Goal: Task Accomplishment & Management: Complete application form

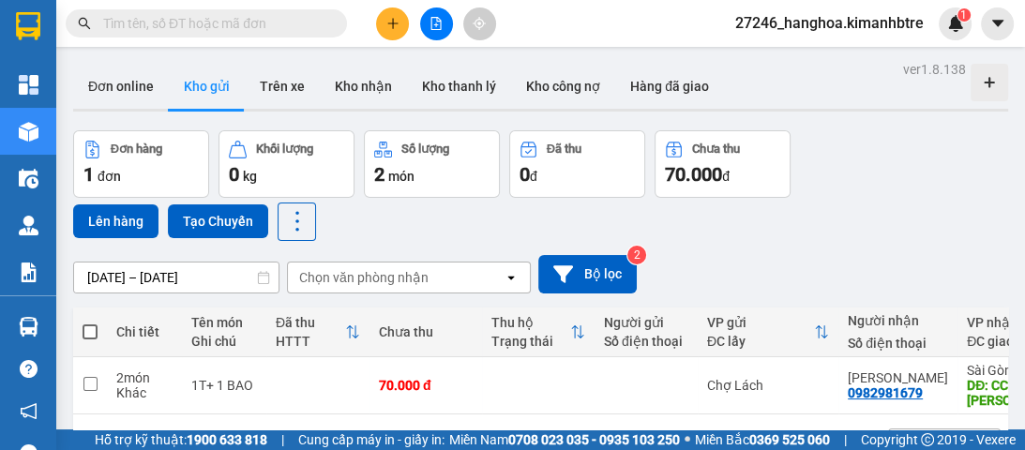
click at [398, 17] on icon "plus" at bounding box center [393, 23] width 13 height 13
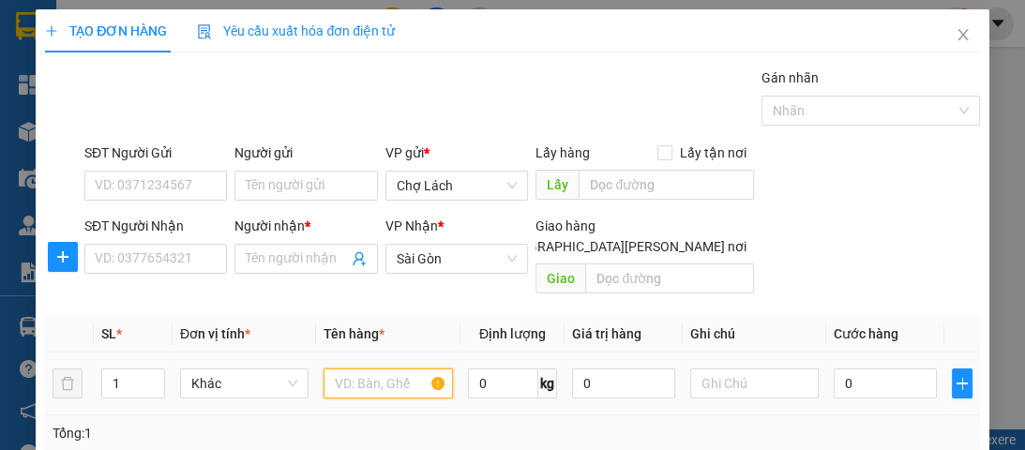
click at [329, 369] on input "text" at bounding box center [388, 384] width 129 height 30
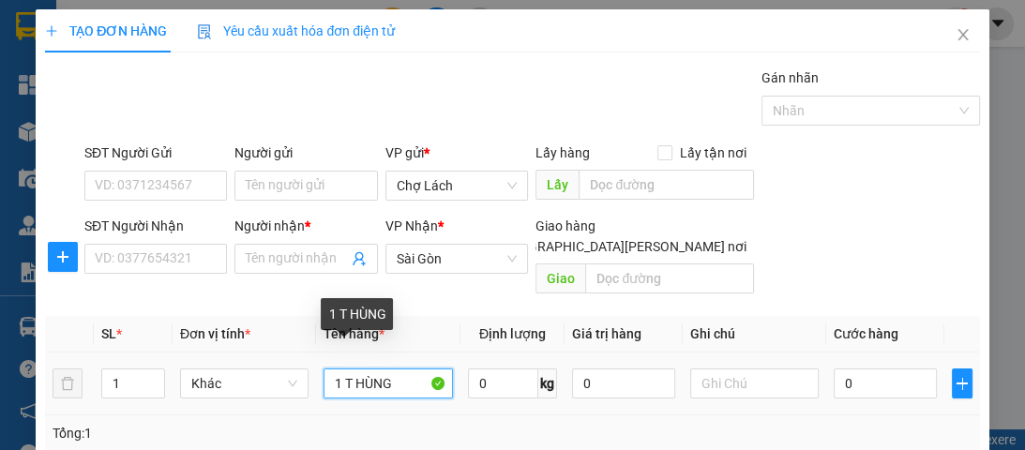
click at [351, 369] on input "1 T HÙNG" at bounding box center [388, 384] width 129 height 30
type input "1 THÙNG"
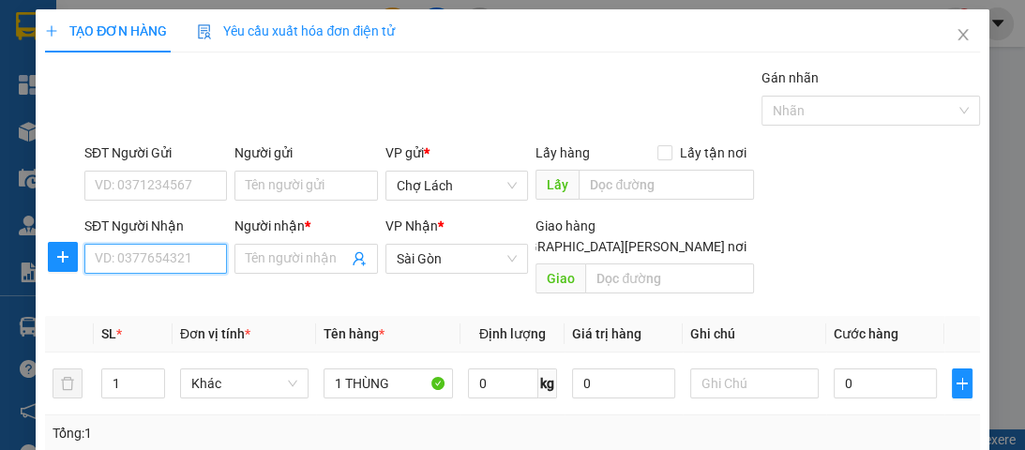
click at [161, 257] on input "SĐT Người Nhận" at bounding box center [155, 259] width 143 height 30
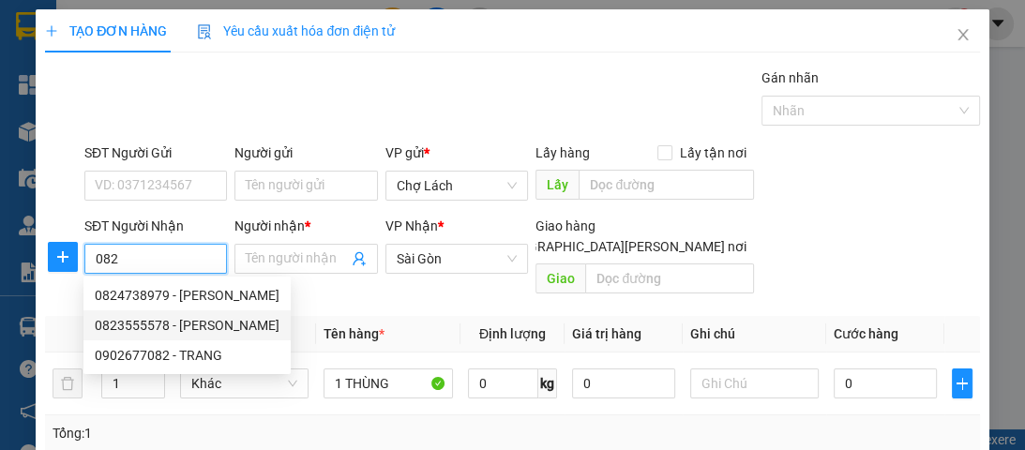
drag, startPoint x: 171, startPoint y: 332, endPoint x: 212, endPoint y: 293, distance: 57.1
click at [171, 330] on div "0823555578 - [PERSON_NAME]" at bounding box center [187, 325] width 185 height 21
type input "0823555578"
type input "HIỀN"
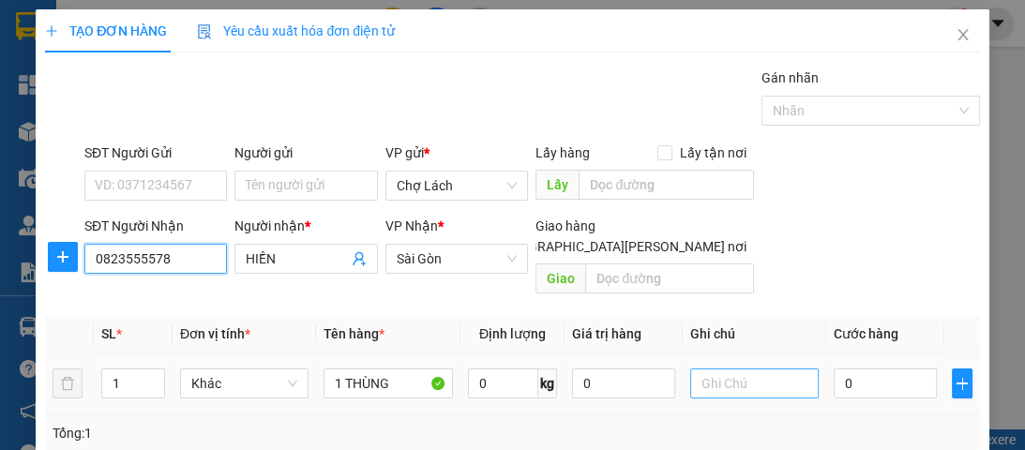
type input "0823555578"
click at [700, 369] on input "text" at bounding box center [755, 384] width 129 height 30
type input "6RI"
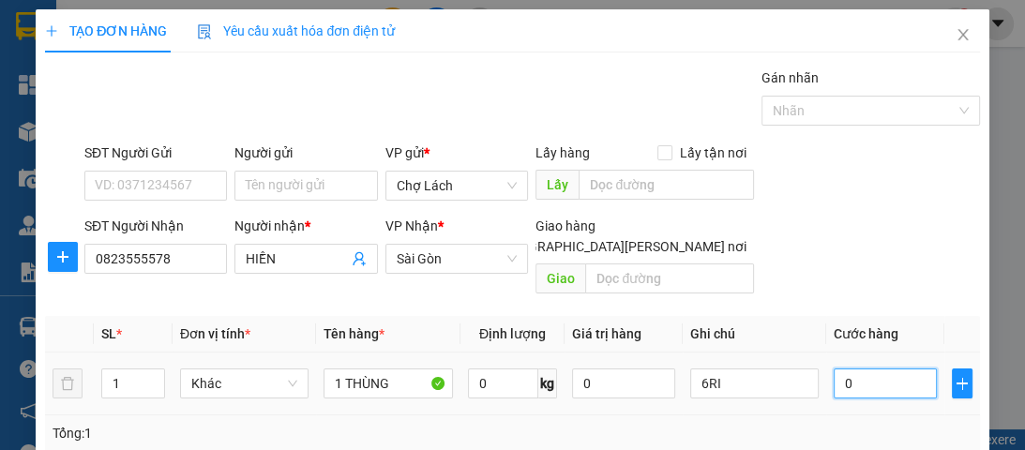
click at [834, 369] on input "0" at bounding box center [885, 384] width 103 height 30
type input "3"
type input "30"
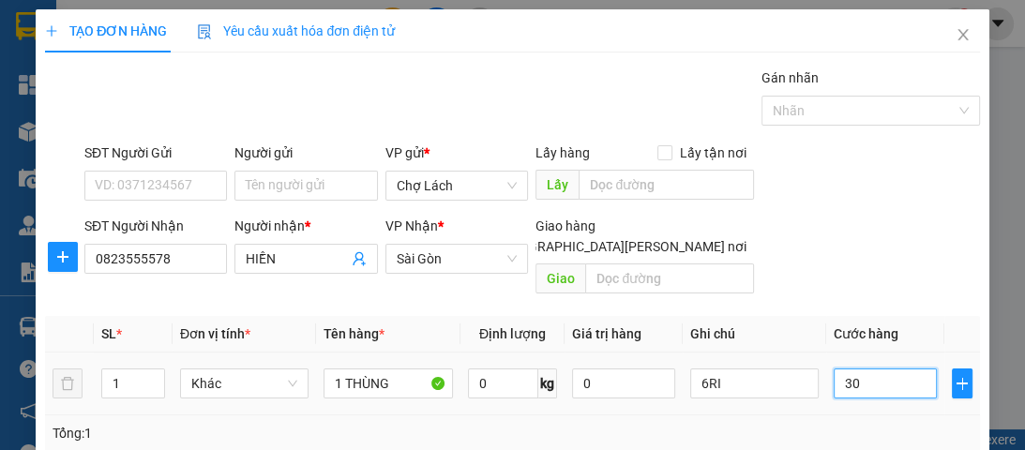
type input "30"
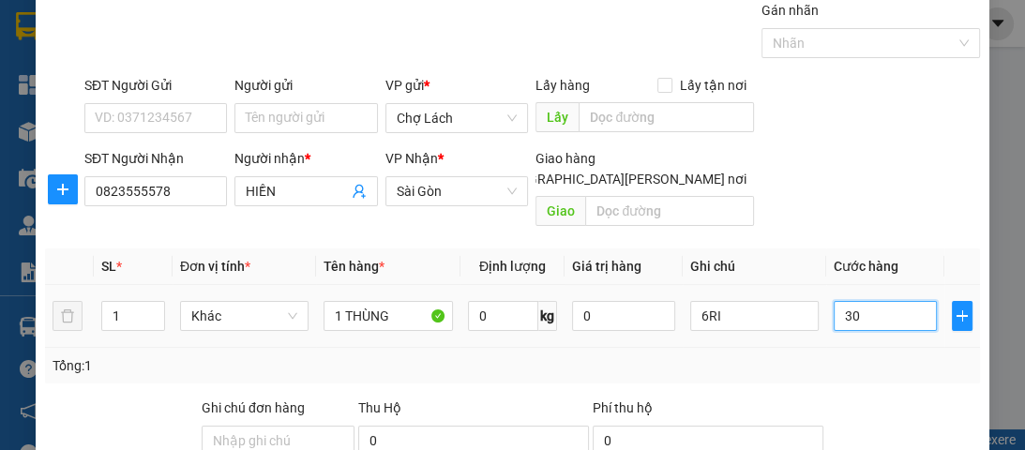
scroll to position [150, 0]
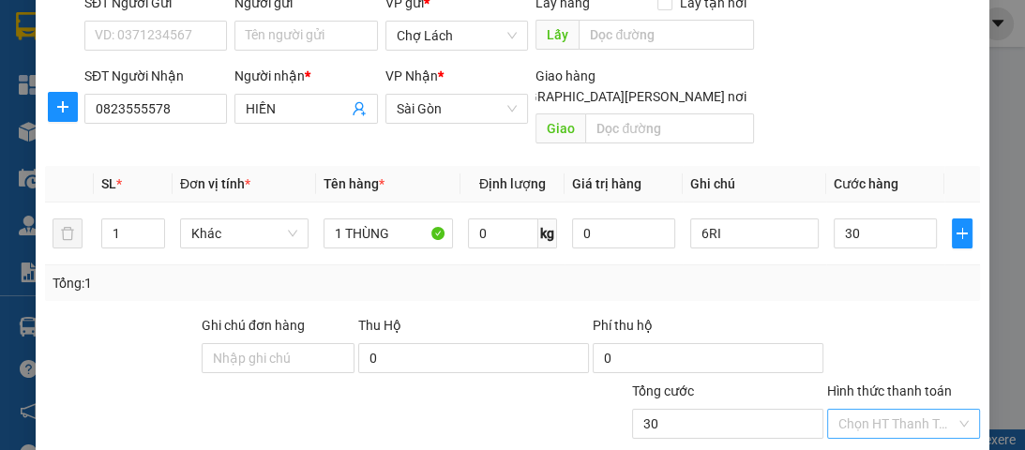
click at [857, 410] on input "Hình thức thanh toán" at bounding box center [897, 424] width 117 height 28
type input "30.000"
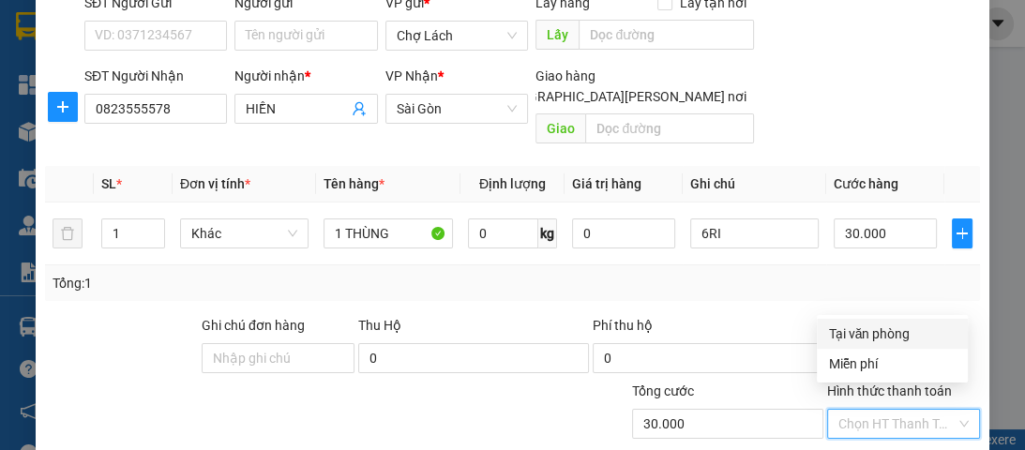
click at [885, 341] on div "Tại văn phòng" at bounding box center [892, 334] width 129 height 21
type input "0"
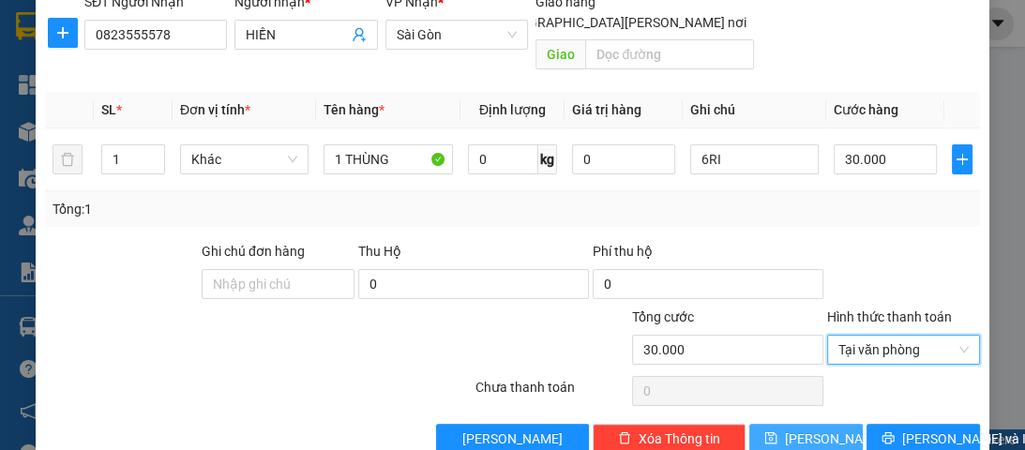
scroll to position [242, 0]
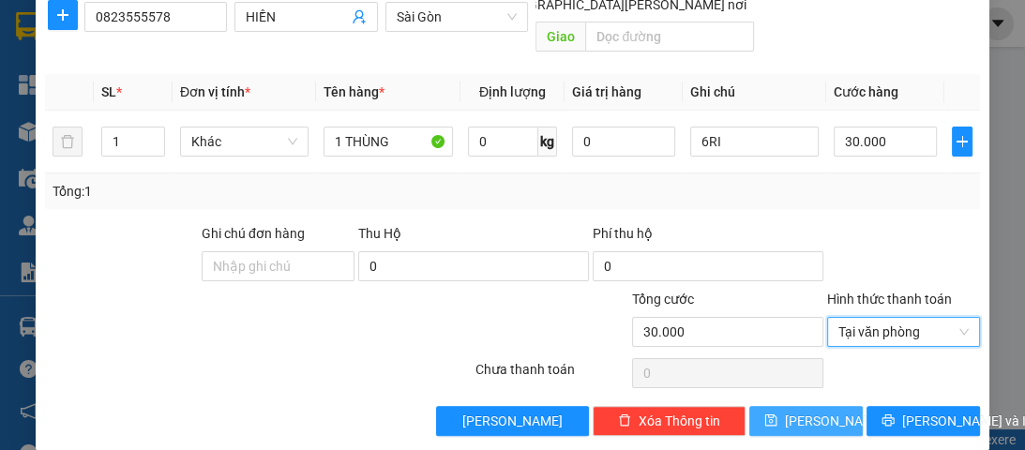
click at [805, 411] on span "[PERSON_NAME]" at bounding box center [835, 421] width 100 height 21
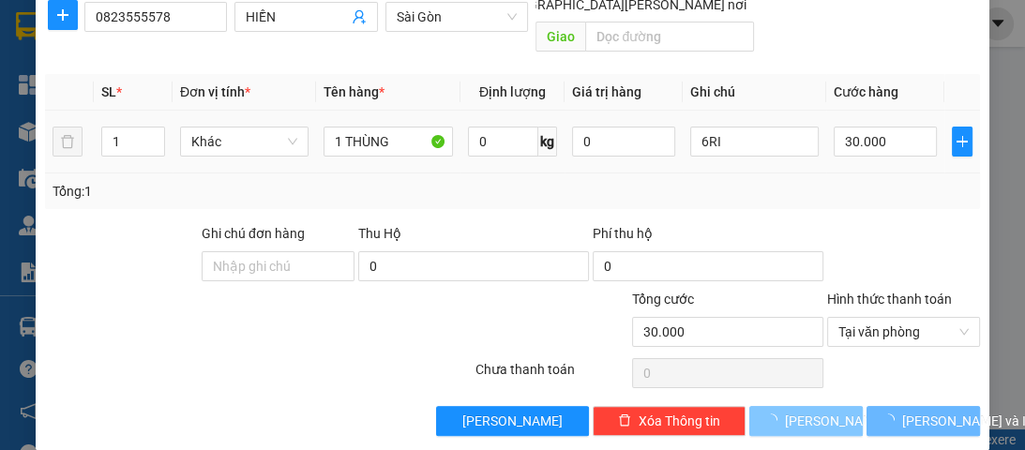
type input "0"
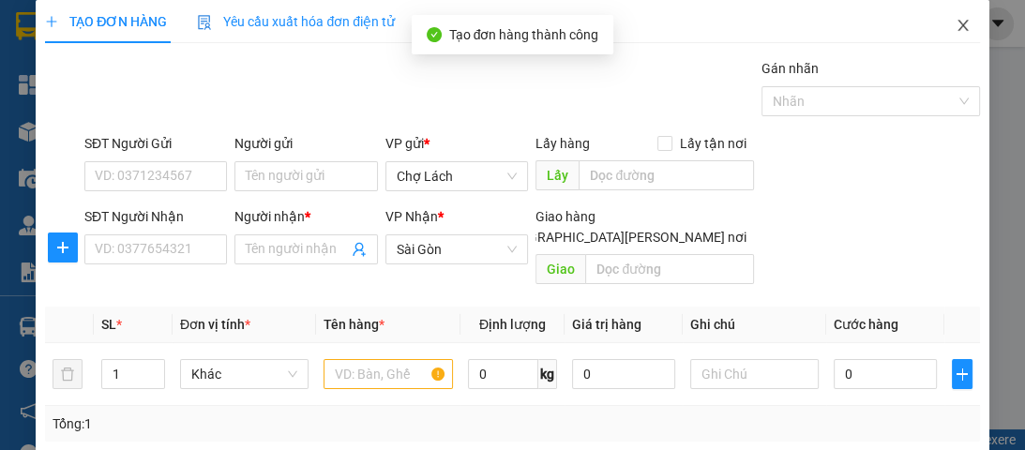
scroll to position [0, 0]
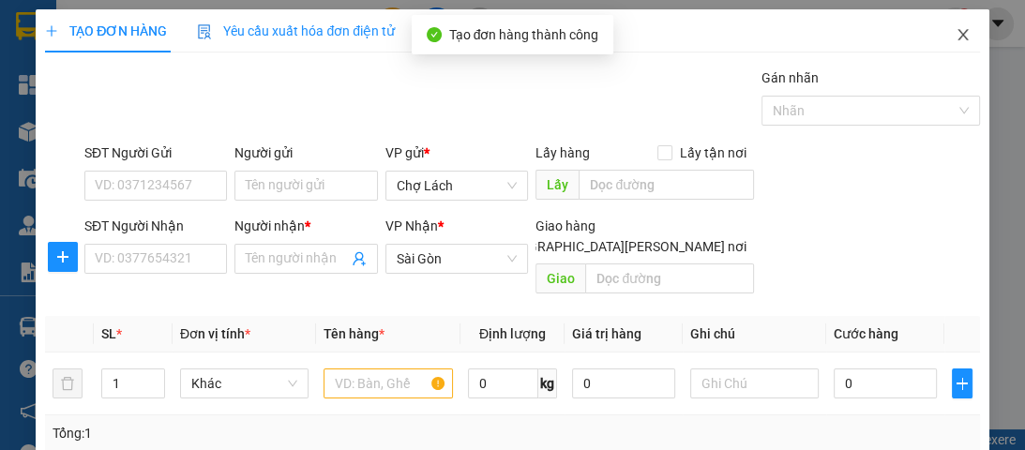
click at [956, 34] on icon "close" at bounding box center [963, 34] width 15 height 15
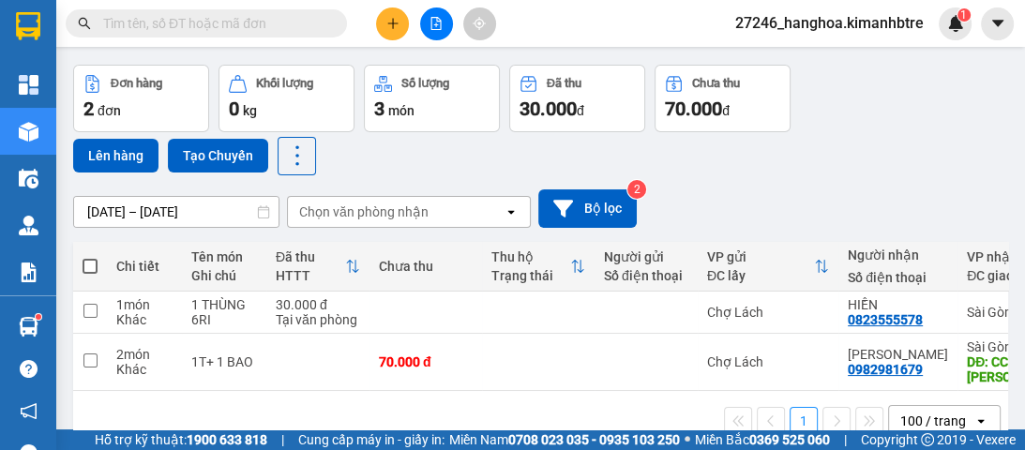
scroll to position [75, 0]
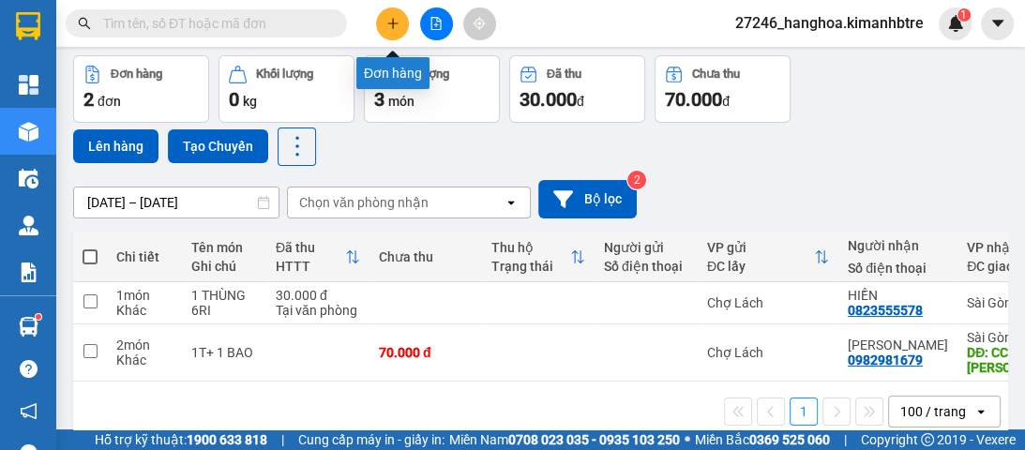
click at [394, 18] on icon "plus" at bounding box center [393, 23] width 13 height 13
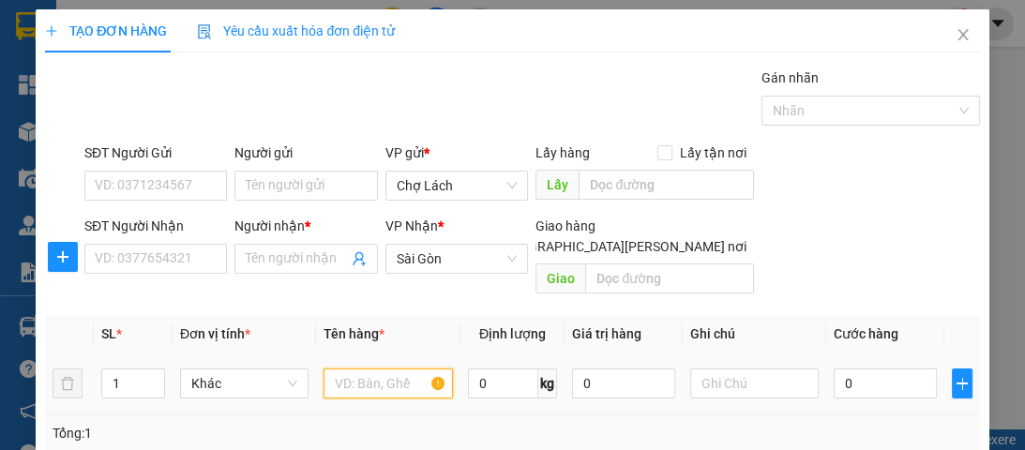
click at [371, 369] on input "text" at bounding box center [388, 384] width 129 height 30
click at [329, 369] on input "BIT" at bounding box center [388, 384] width 129 height 30
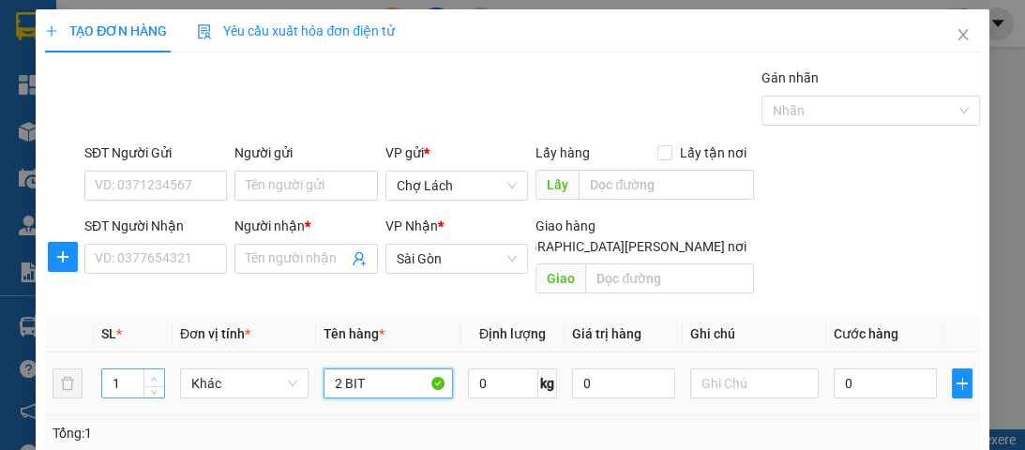
type input "2 BIT"
click at [149, 370] on span "Increase Value" at bounding box center [154, 378] width 21 height 17
type input "2"
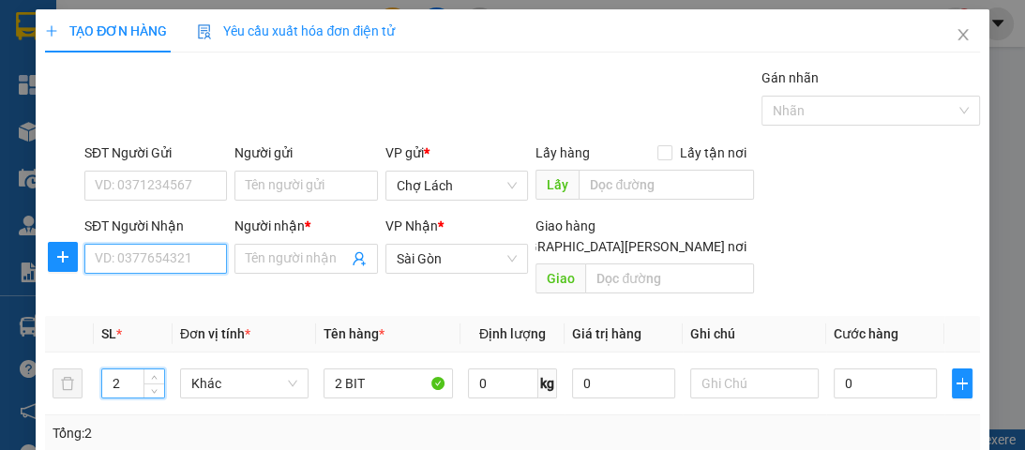
click at [199, 258] on input "SĐT Người Nhận" at bounding box center [155, 259] width 143 height 30
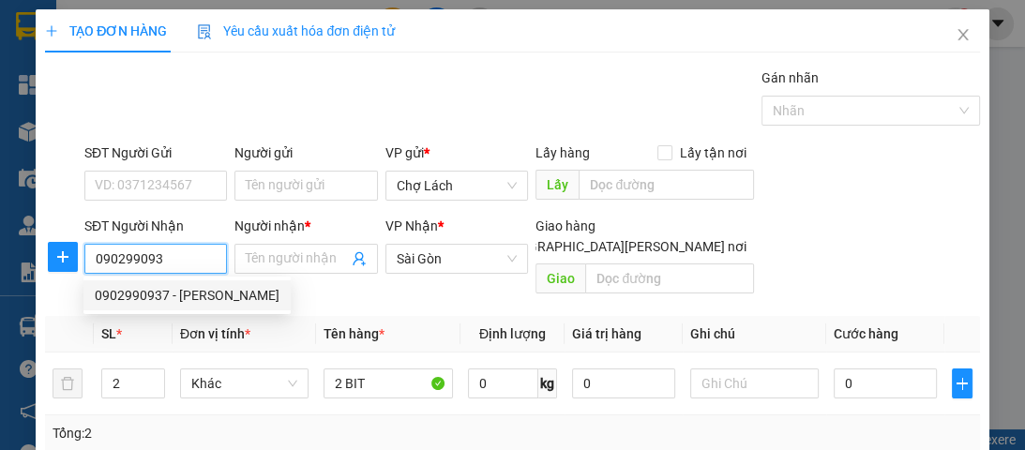
click at [188, 292] on div "0902990937 - [PERSON_NAME]" at bounding box center [187, 295] width 185 height 21
type input "0902990937"
type input "TRINH"
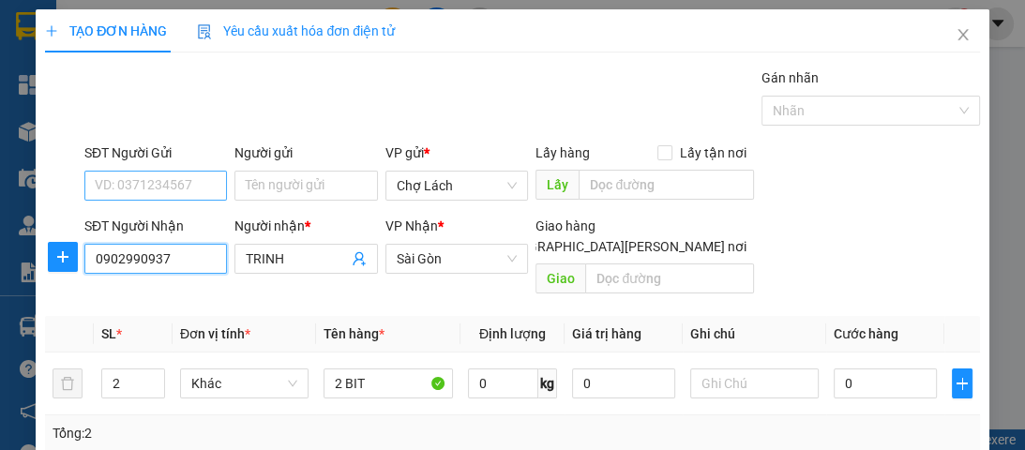
type input "0902990937"
click at [199, 187] on input "SĐT Người Gửi" at bounding box center [155, 186] width 143 height 30
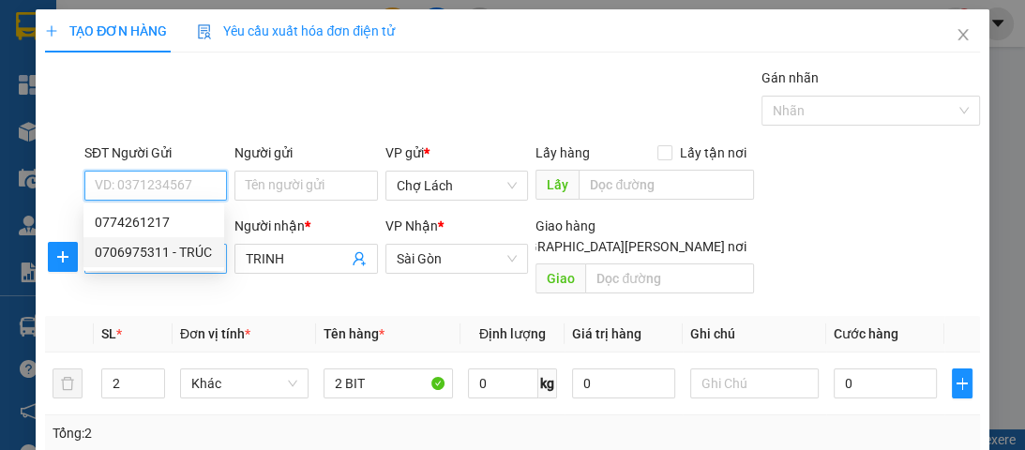
click at [188, 257] on div "0706975311 - TRÚC" at bounding box center [154, 252] width 118 height 21
type input "0706975311"
type input "TRÚC"
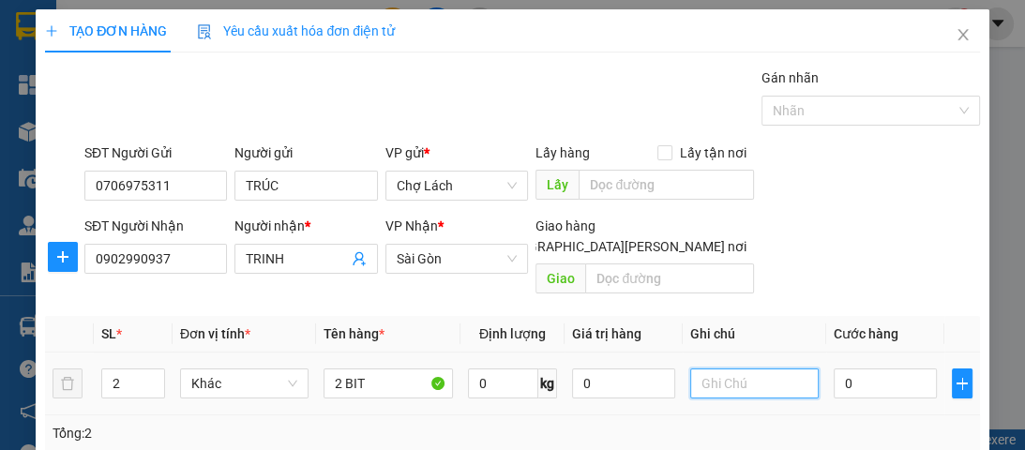
click at [735, 369] on input "text" at bounding box center [755, 384] width 129 height 30
type input "6RI"
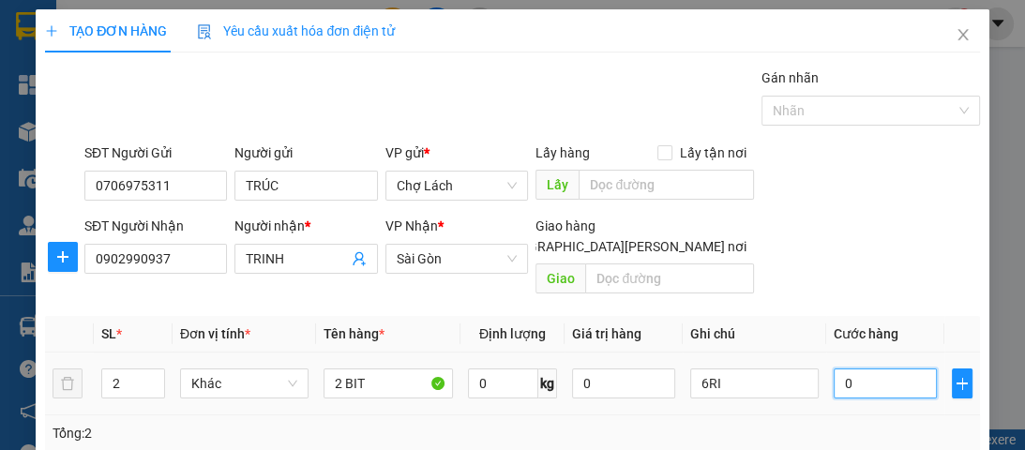
click at [867, 373] on input "0" at bounding box center [885, 384] width 103 height 30
type input "6"
type input "60"
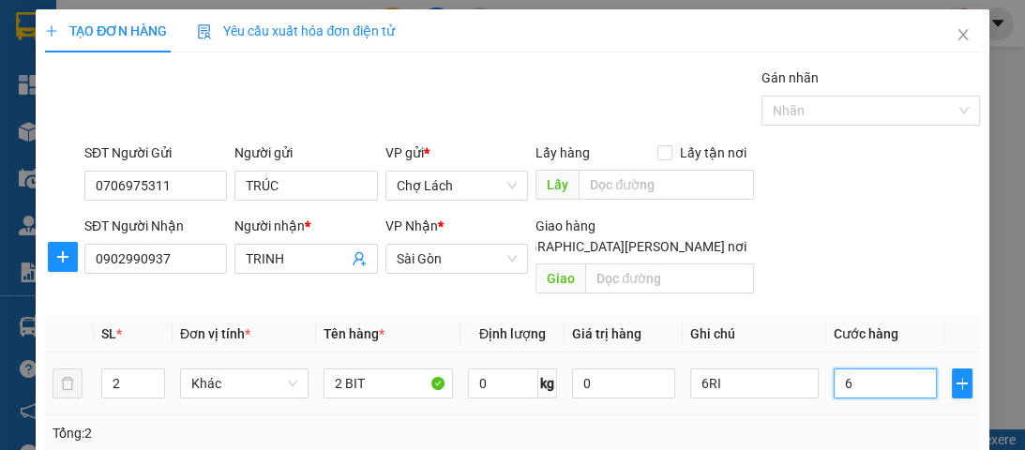
type input "60"
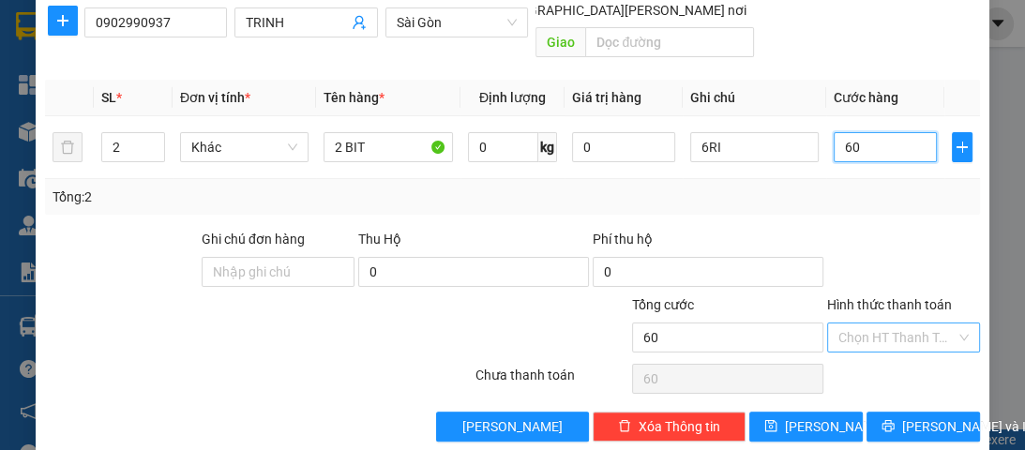
scroll to position [242, 0]
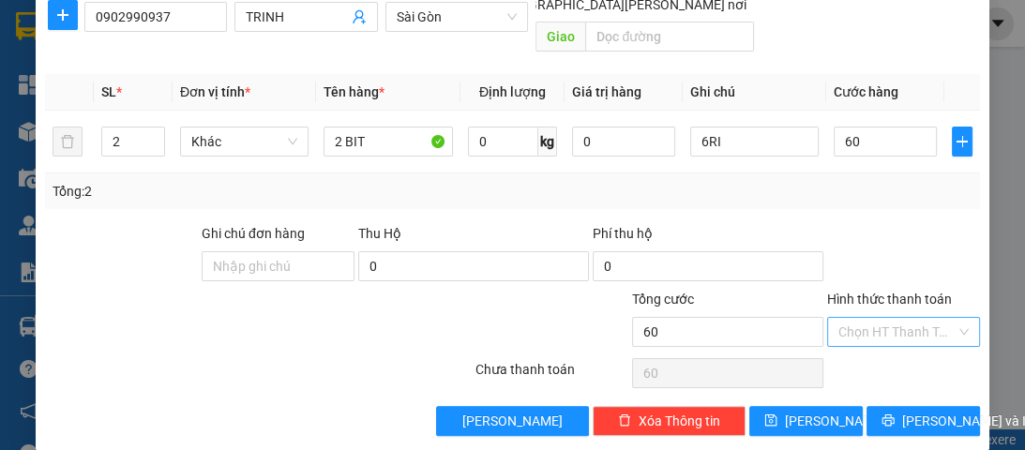
click at [861, 318] on input "Hình thức thanh toán" at bounding box center [897, 332] width 117 height 28
type input "60.000"
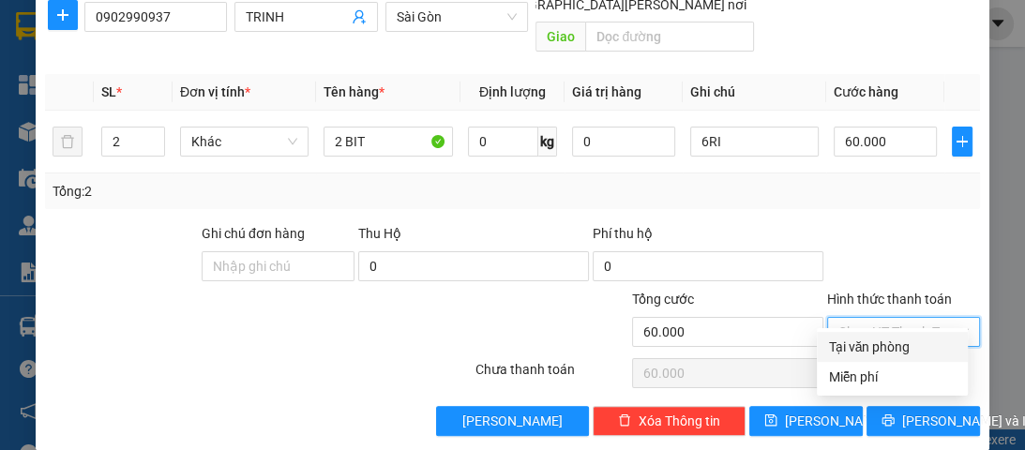
click at [878, 345] on div "Tại văn phòng" at bounding box center [892, 347] width 129 height 21
type input "0"
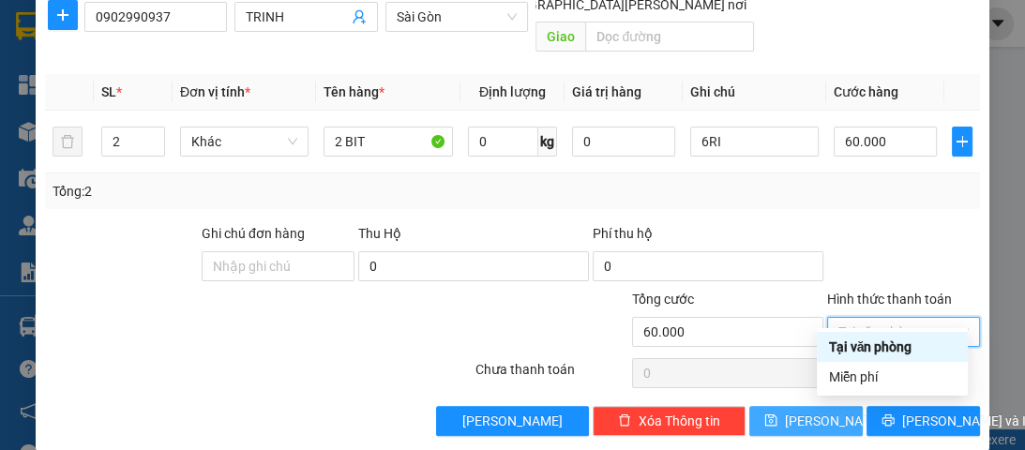
click at [807, 411] on span "[PERSON_NAME]" at bounding box center [835, 421] width 100 height 21
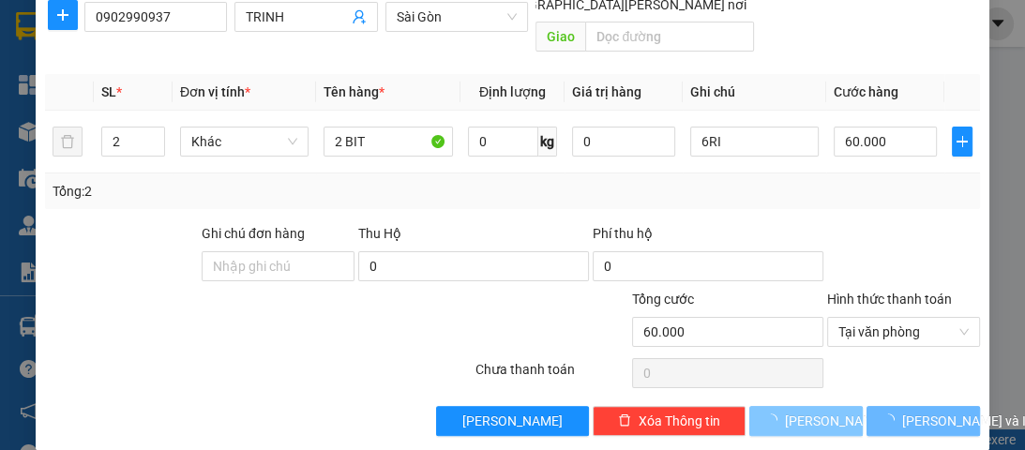
type input "1"
type input "0"
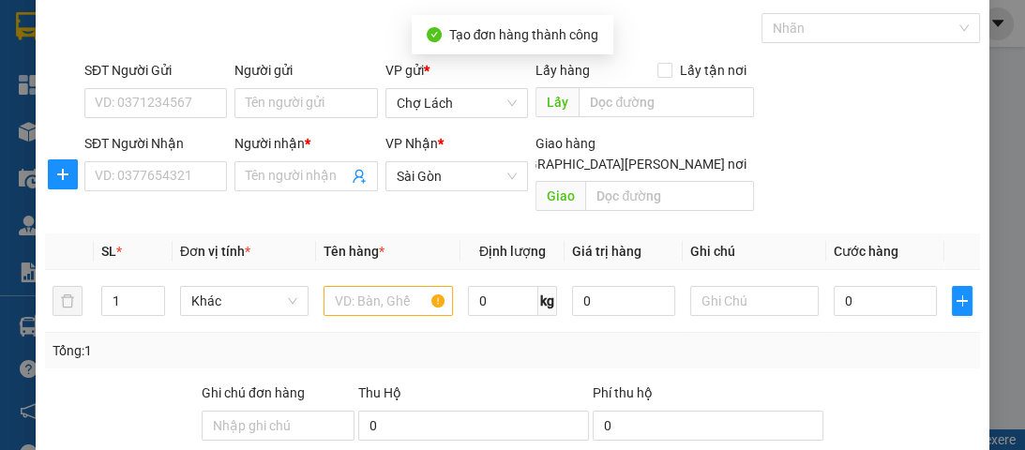
scroll to position [0, 0]
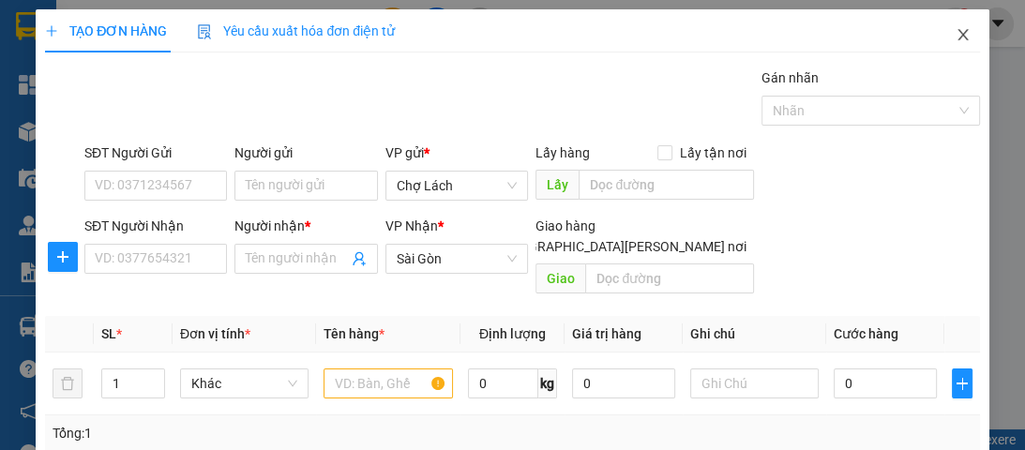
click at [956, 36] on icon "close" at bounding box center [963, 34] width 15 height 15
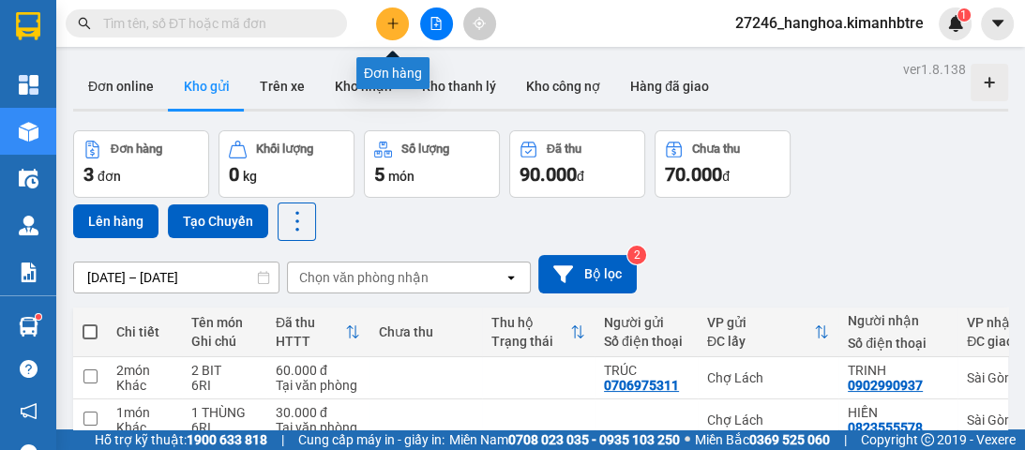
click at [393, 23] on icon "plus" at bounding box center [392, 23] width 10 height 1
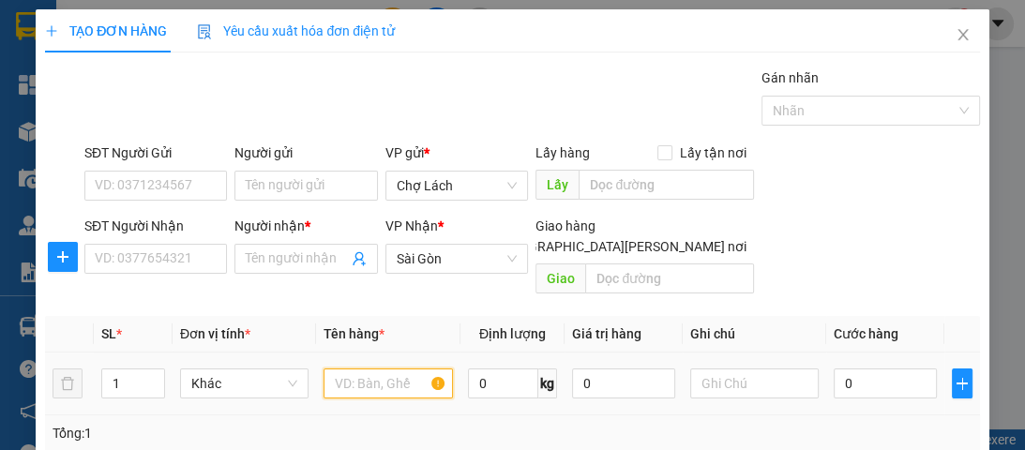
click at [368, 369] on input "text" at bounding box center [388, 384] width 129 height 30
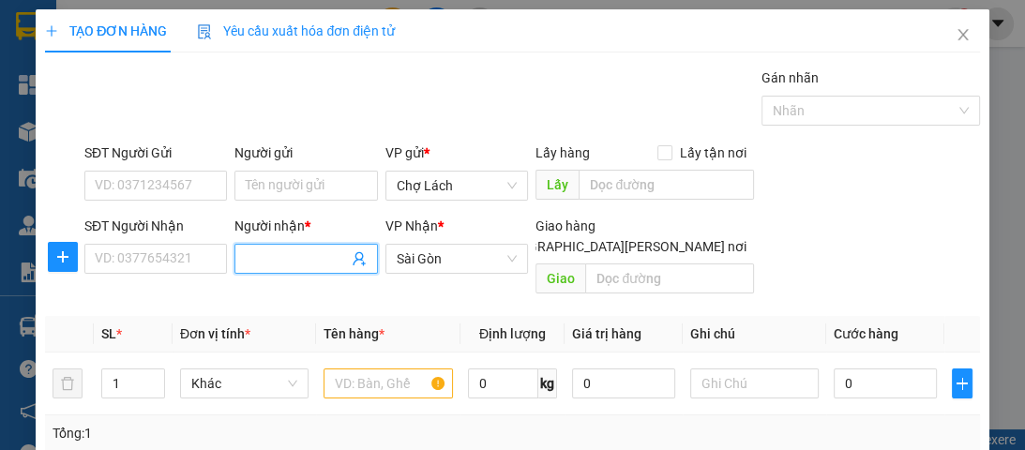
click at [250, 258] on input "Người nhận *" at bounding box center [296, 259] width 101 height 21
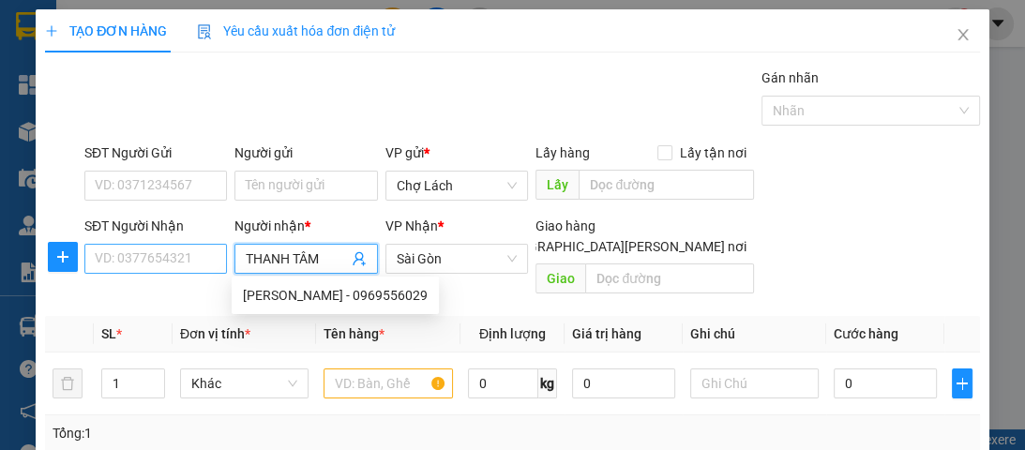
type input "THANH TÂM"
click at [155, 248] on input "SĐT Người Nhận" at bounding box center [155, 259] width 143 height 30
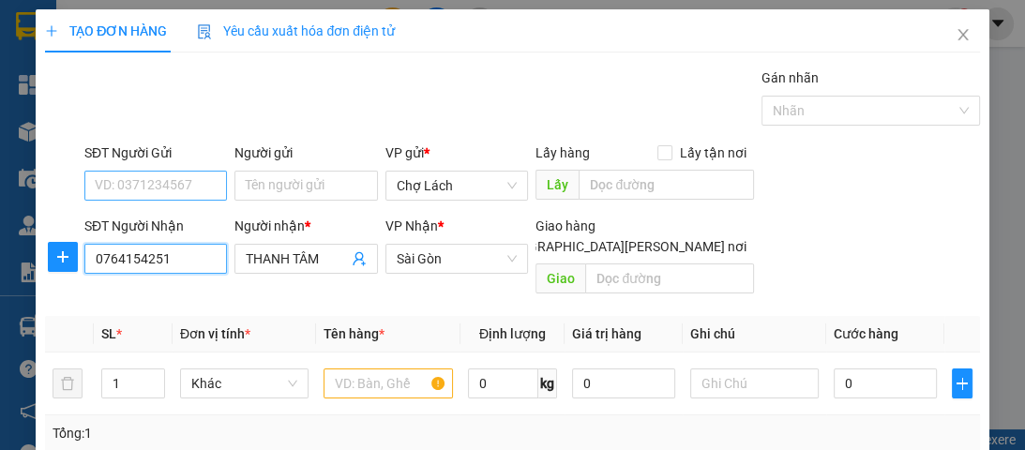
type input "0764154251"
click at [173, 180] on input "SĐT Người Gửi" at bounding box center [155, 186] width 143 height 30
click at [174, 188] on input "SĐT Người Gửi" at bounding box center [155, 186] width 143 height 30
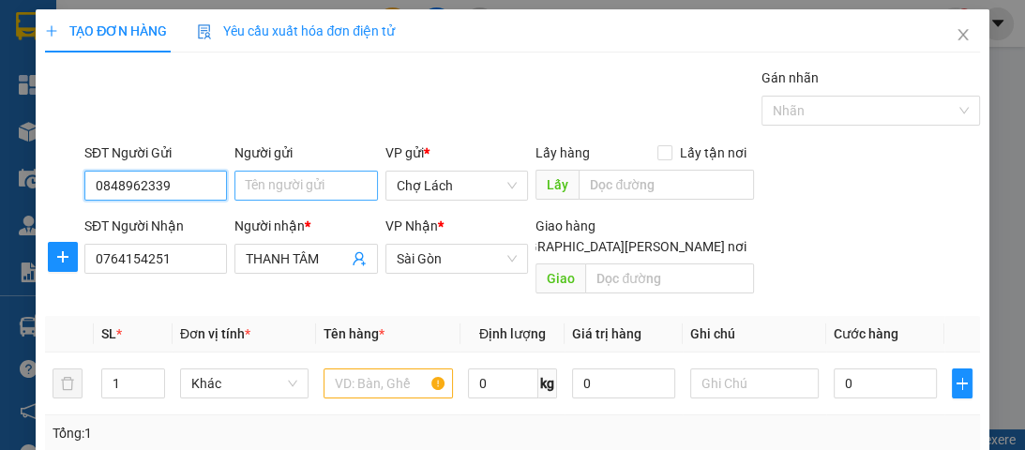
type input "0848962339"
click at [275, 190] on input "Người gửi" at bounding box center [306, 186] width 143 height 30
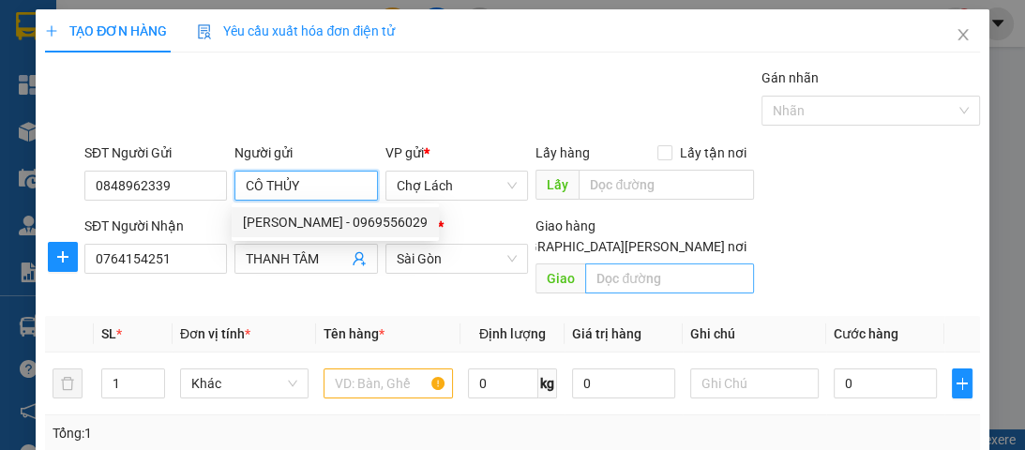
type input "CÔ THỦY"
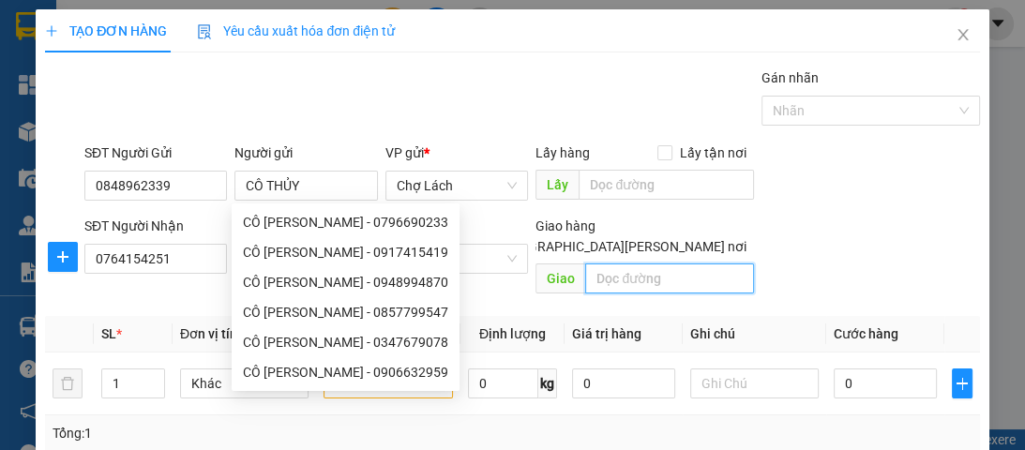
click at [615, 264] on input "text" at bounding box center [669, 279] width 169 height 30
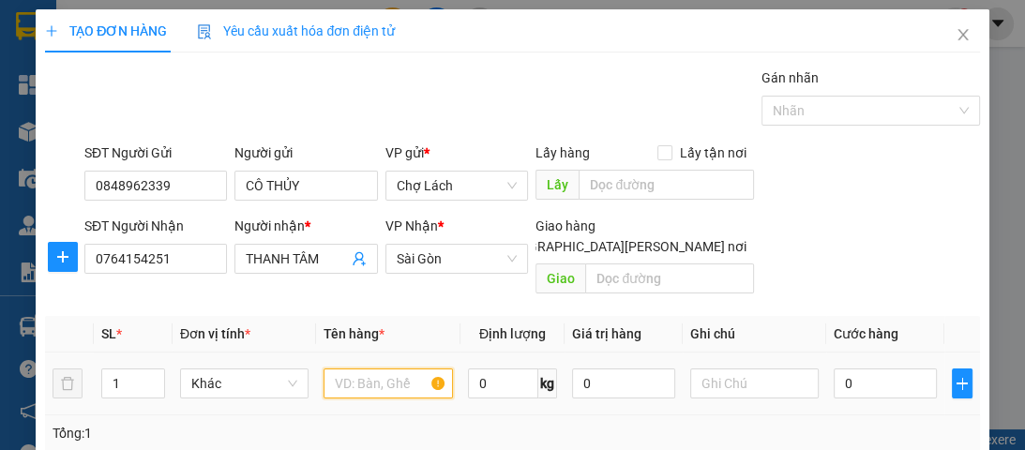
click at [420, 369] on input "text" at bounding box center [388, 384] width 129 height 30
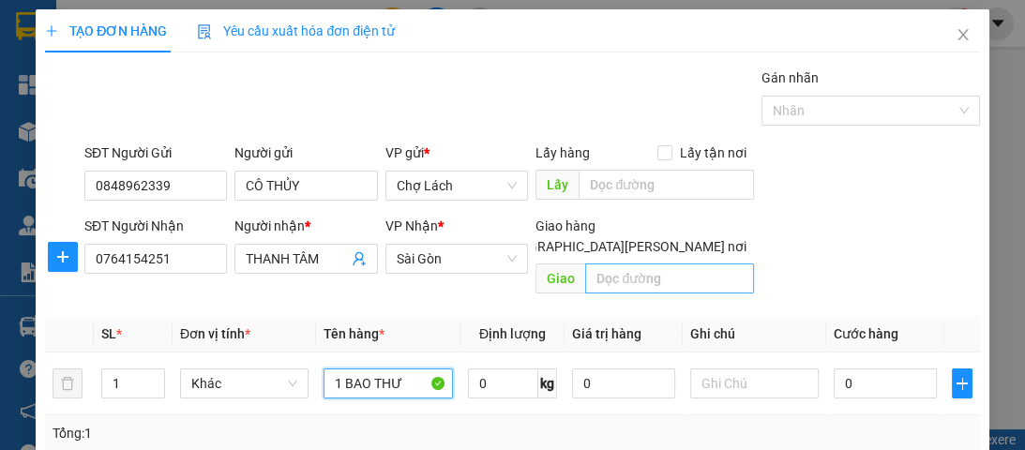
type input "1 BAO THƯ"
click at [627, 264] on input "text" at bounding box center [669, 279] width 169 height 30
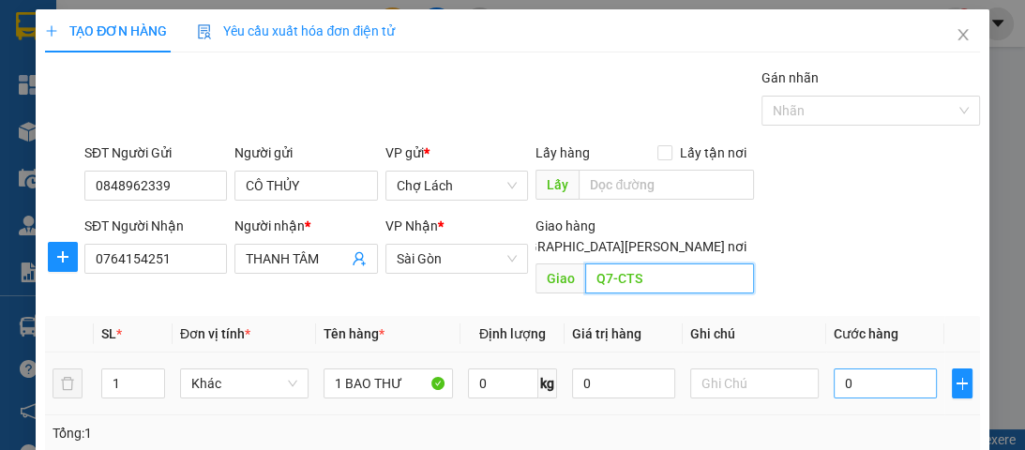
type input "Q7-CTS"
click at [845, 369] on input "0" at bounding box center [885, 384] width 103 height 30
type input "2"
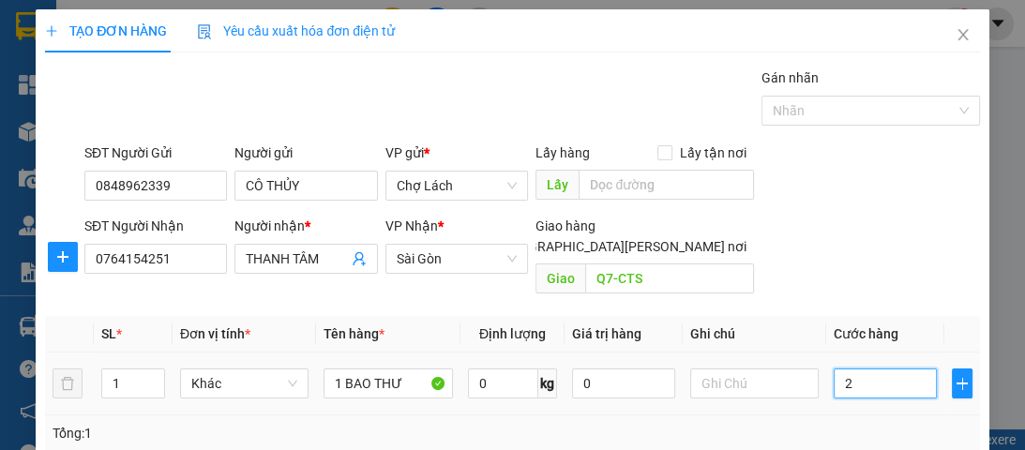
type input "20"
type input "200"
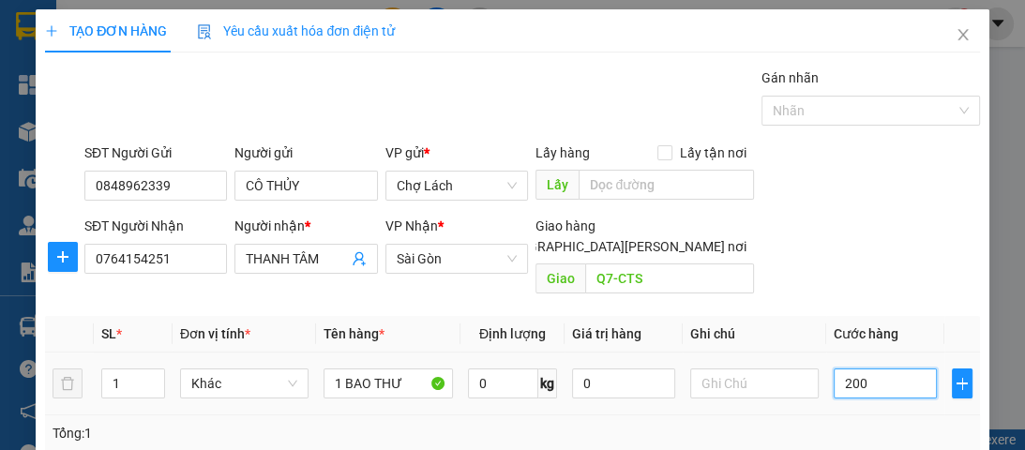
type input "200"
type input "20"
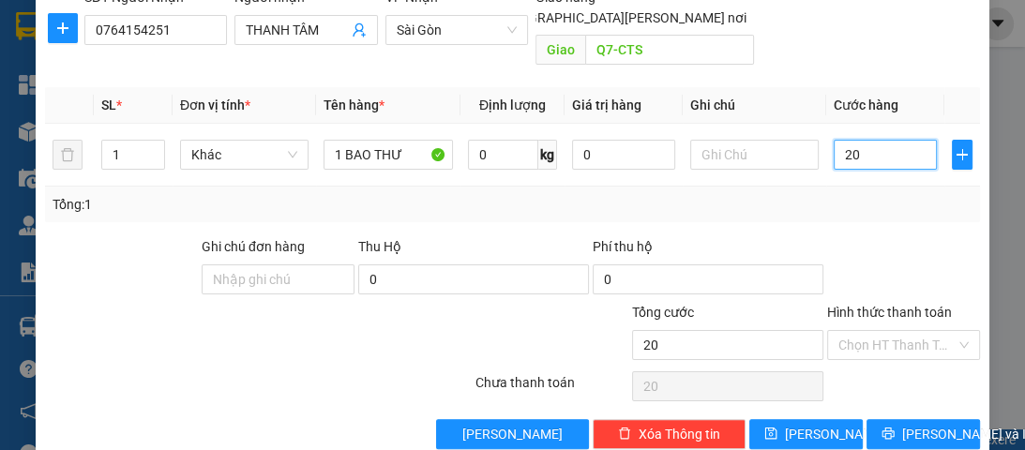
scroll to position [242, 0]
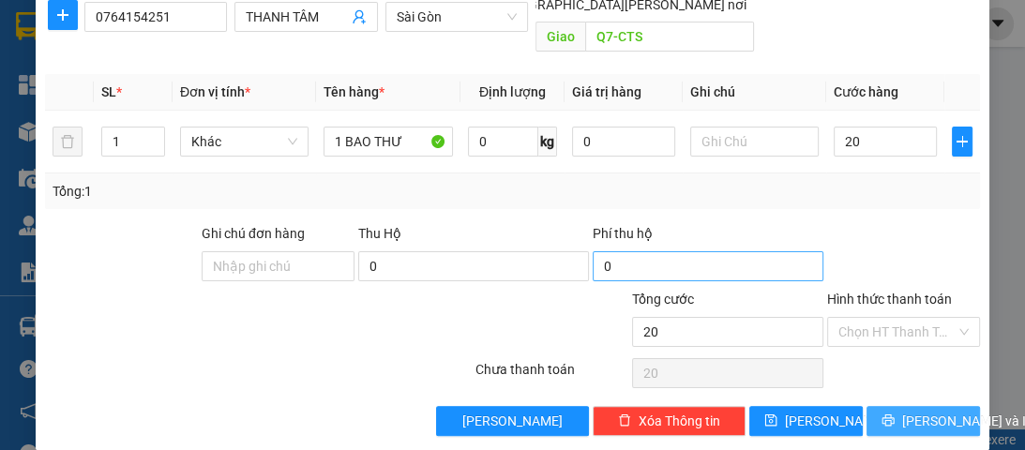
click at [929, 411] on span "[PERSON_NAME] và In" at bounding box center [968, 421] width 131 height 21
type input "20.000"
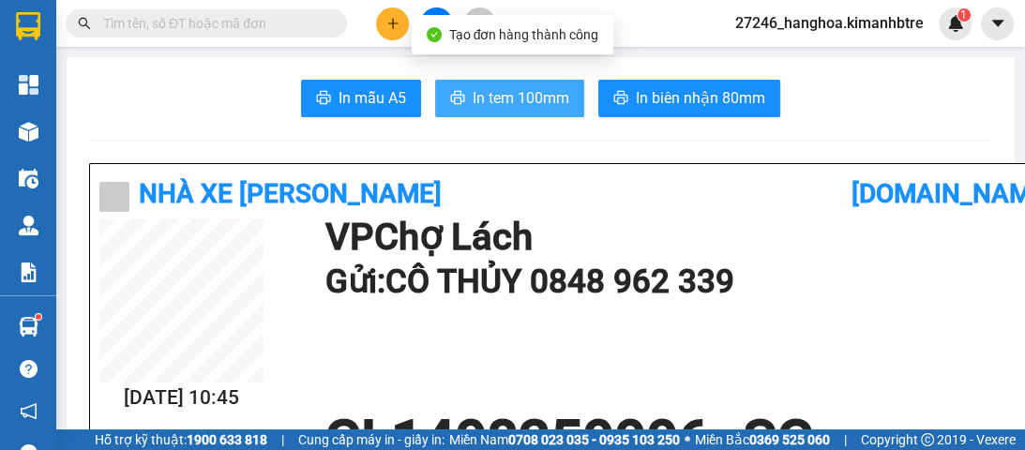
click at [510, 92] on span "In tem 100mm" at bounding box center [521, 97] width 97 height 23
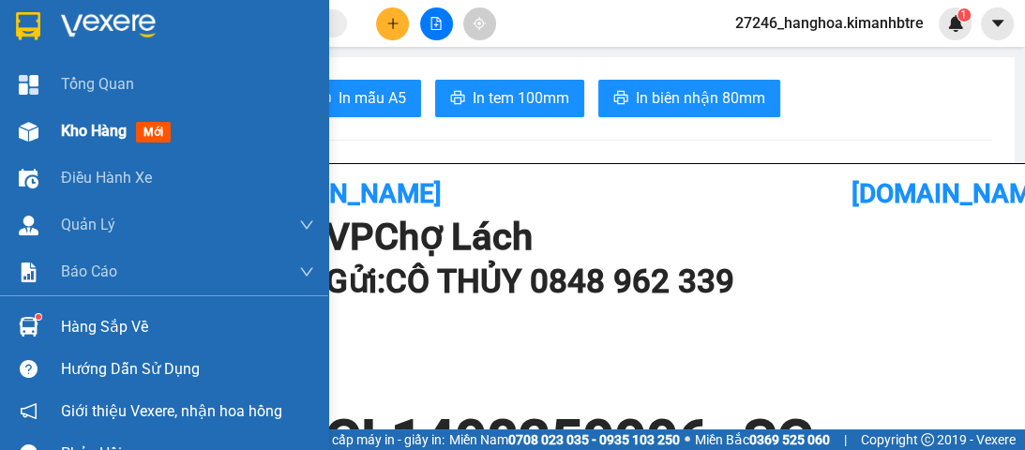
click at [111, 122] on span "Kho hàng" at bounding box center [94, 131] width 66 height 18
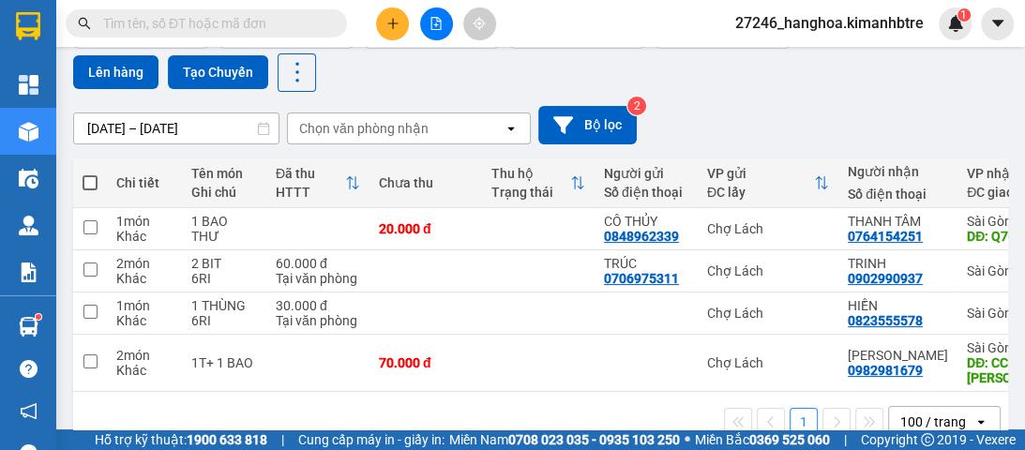
scroll to position [150, 0]
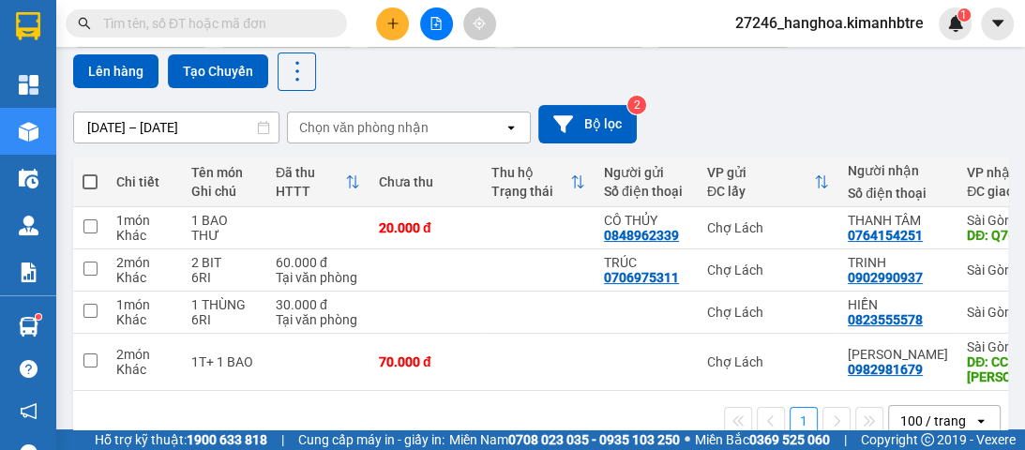
click at [91, 173] on label at bounding box center [90, 182] width 15 height 19
click at [90, 173] on input "checkbox" at bounding box center [90, 173] width 0 height 0
checkbox input "true"
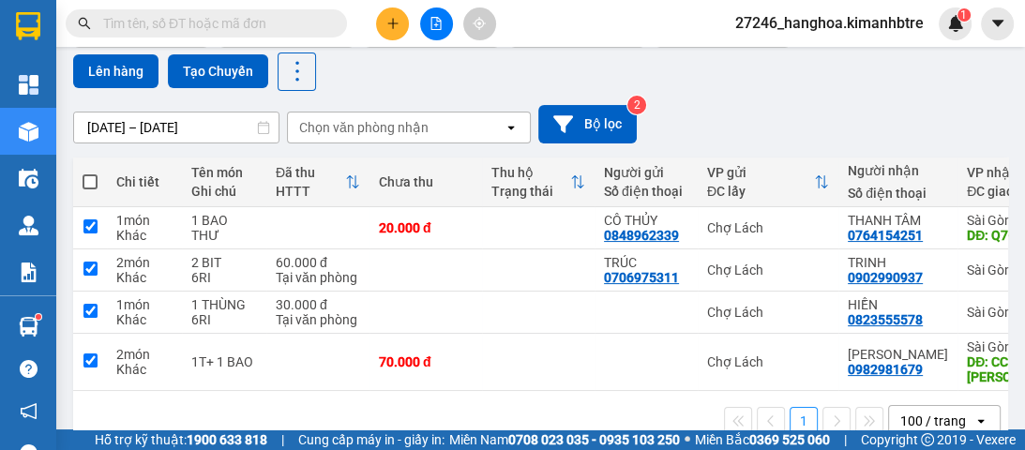
checkbox input "true"
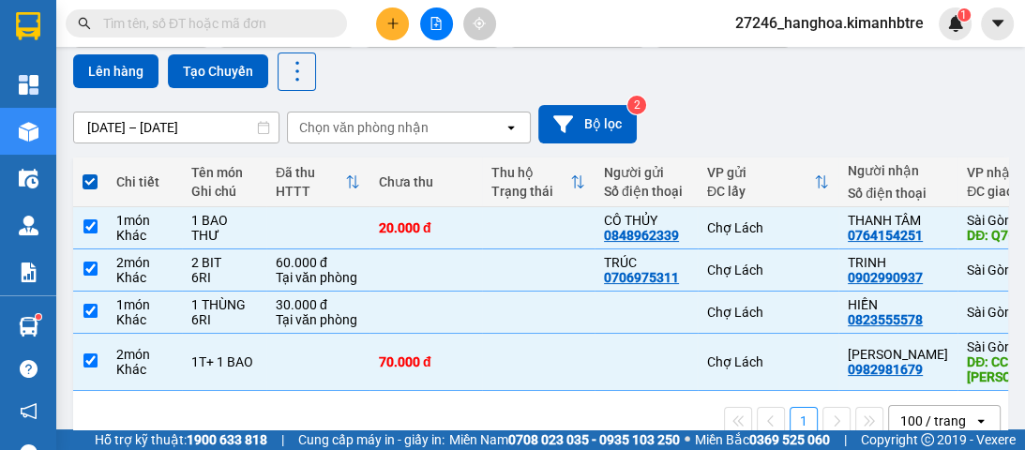
drag, startPoint x: 91, startPoint y: 172, endPoint x: 529, endPoint y: 65, distance: 451.0
click at [529, 65] on div "Đơn hàng 4 đơn [PERSON_NAME] 0 kg Số [PERSON_NAME] 6 món Đã thu 90.000 [PERSON_…" at bounding box center [540, 35] width 935 height 111
click at [105, 70] on button "Lên hàng" at bounding box center [115, 71] width 85 height 34
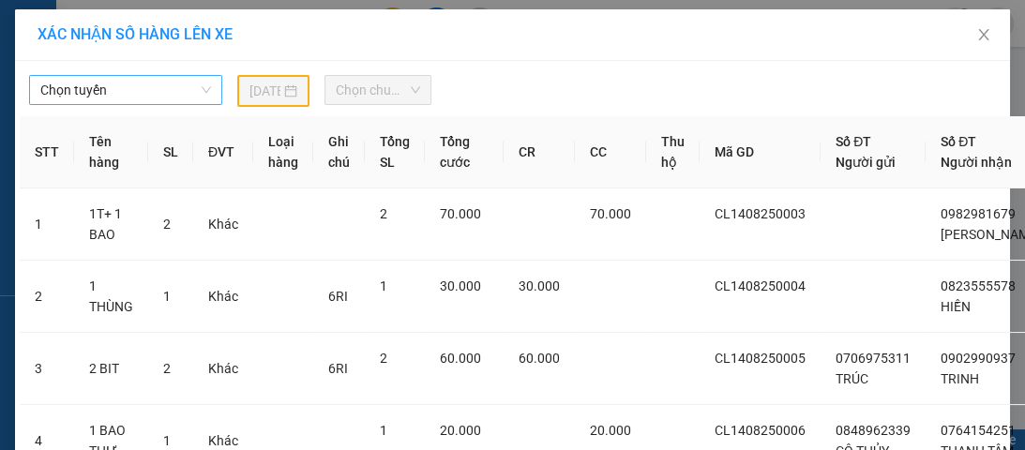
click at [159, 90] on span "Chọn tuyến" at bounding box center [125, 90] width 171 height 28
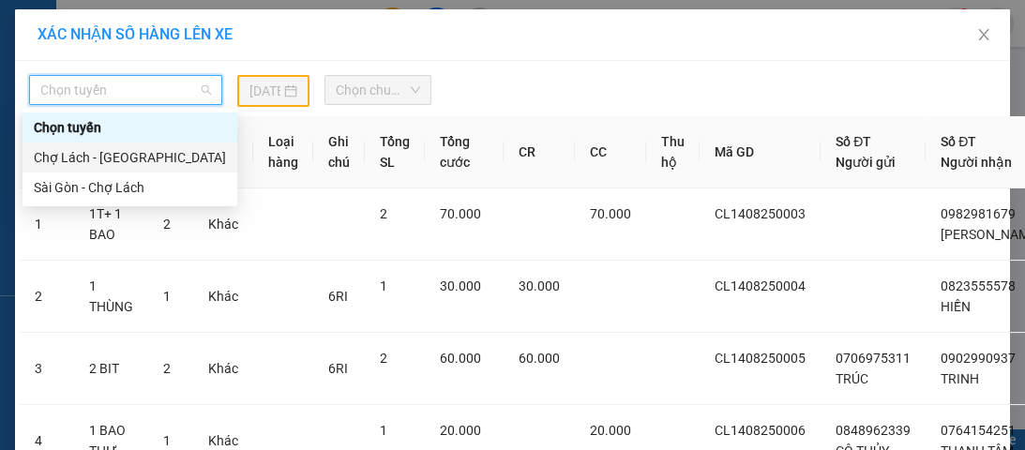
click at [129, 162] on div "Chợ Lách - [GEOGRAPHIC_DATA]" at bounding box center [130, 157] width 192 height 21
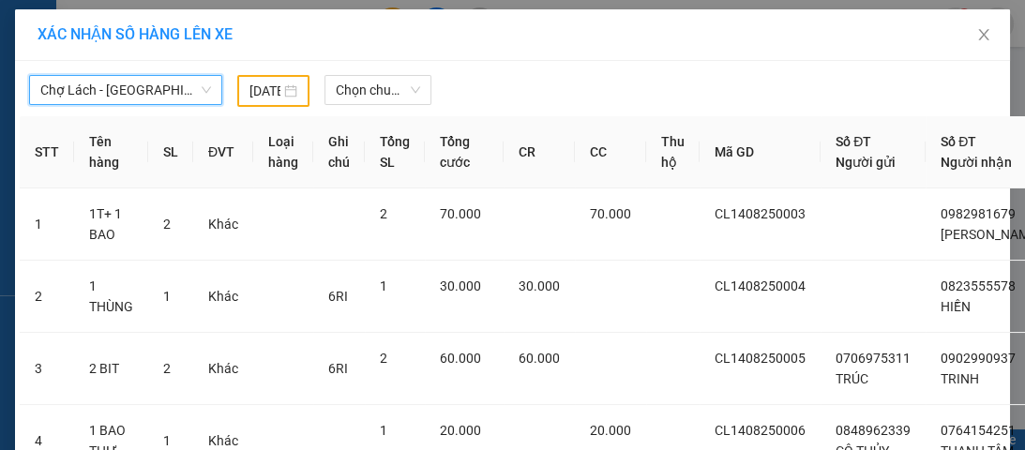
click at [257, 94] on body "Kết quả [PERSON_NAME] ( 456 ) Bộ lọc Ngày tạo [PERSON_NAME] nhất Mã ĐH Trạng th…" at bounding box center [512, 225] width 1025 height 450
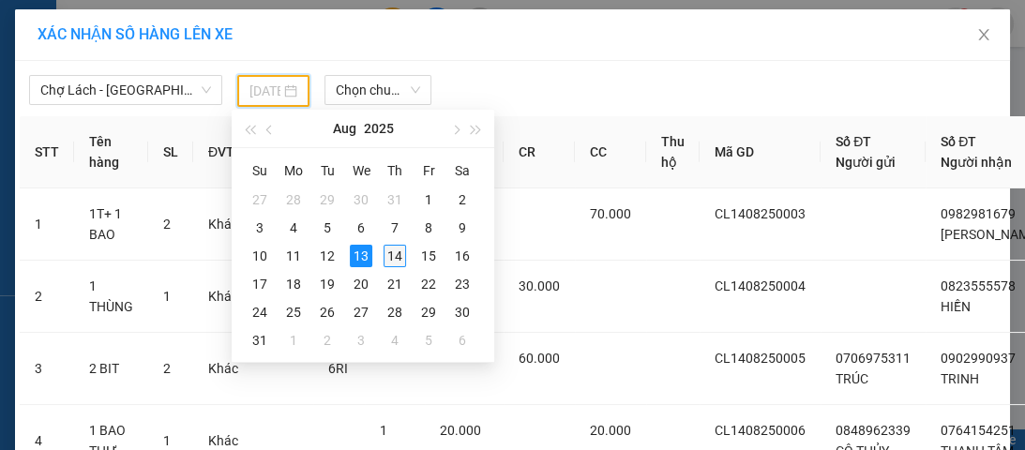
click at [397, 248] on div "14" at bounding box center [395, 256] width 23 height 23
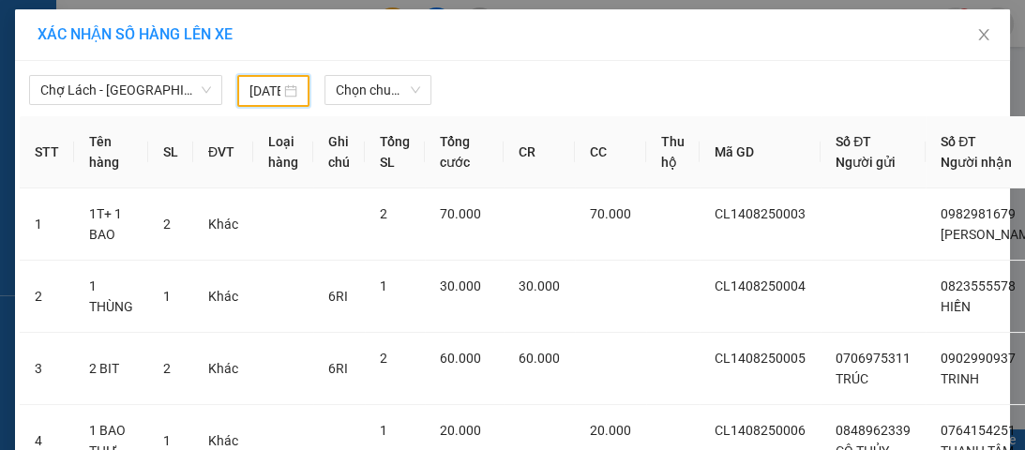
type input "[DATE]"
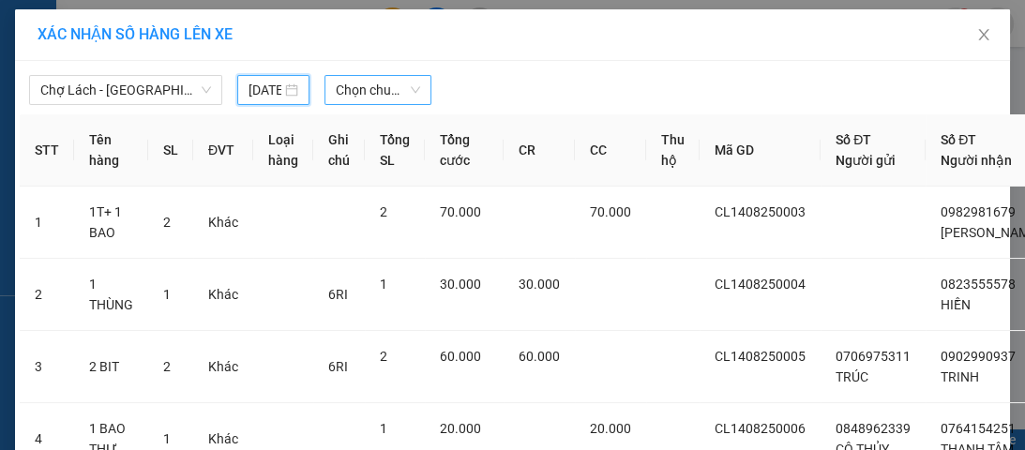
click at [364, 97] on span "Chọn chuyến" at bounding box center [378, 90] width 84 height 28
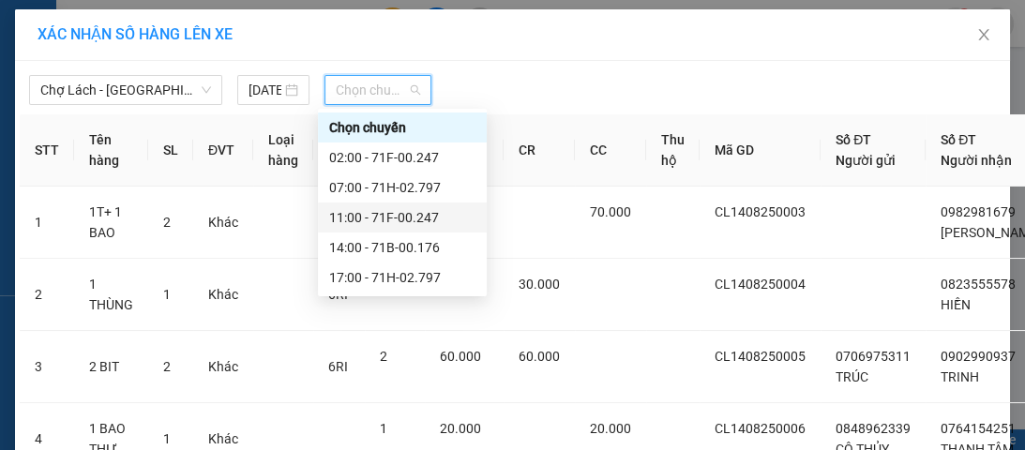
click at [392, 228] on div "11:00 - 71F-00.247" at bounding box center [402, 218] width 169 height 30
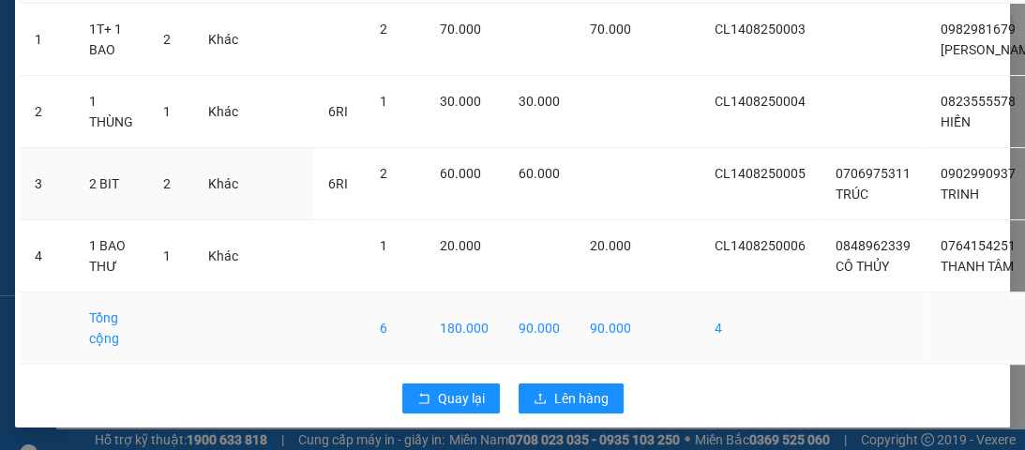
scroll to position [275, 0]
click at [566, 397] on button "Lên hàng" at bounding box center [571, 399] width 105 height 30
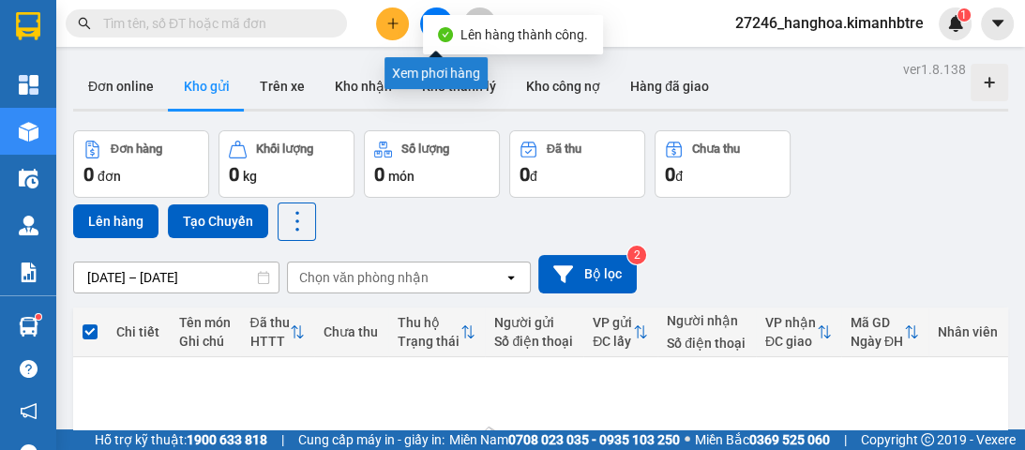
drag, startPoint x: 439, startPoint y: 10, endPoint x: 426, endPoint y: 7, distance: 13.7
click at [439, 10] on button at bounding box center [436, 24] width 33 height 33
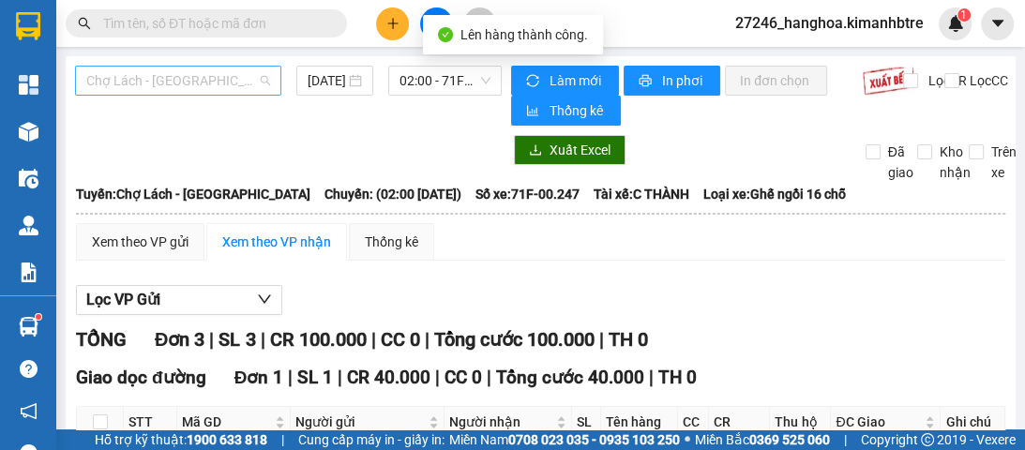
click at [249, 85] on span "Chợ Lách - [GEOGRAPHIC_DATA]" at bounding box center [178, 81] width 184 height 28
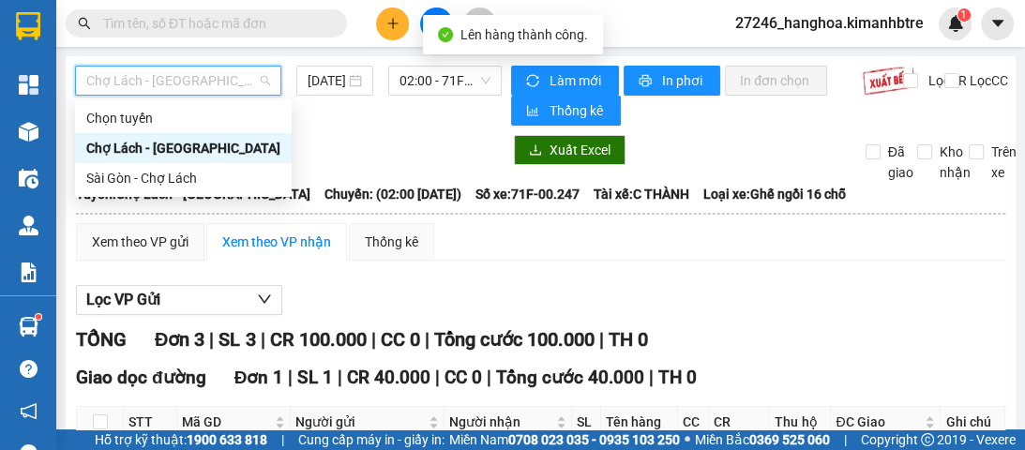
click at [201, 145] on div "Chợ Lách - [GEOGRAPHIC_DATA]" at bounding box center [183, 148] width 194 height 21
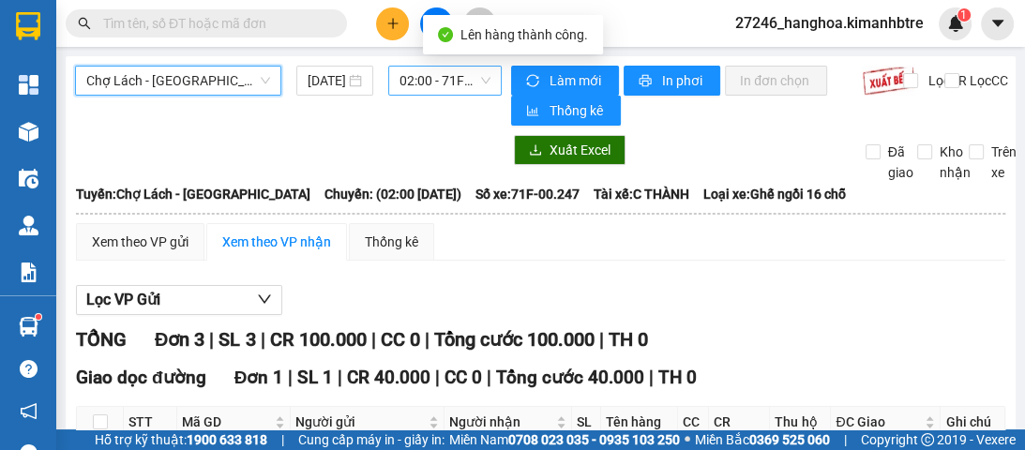
click at [424, 77] on span "02:00 - 71F-00.247" at bounding box center [445, 81] width 91 height 28
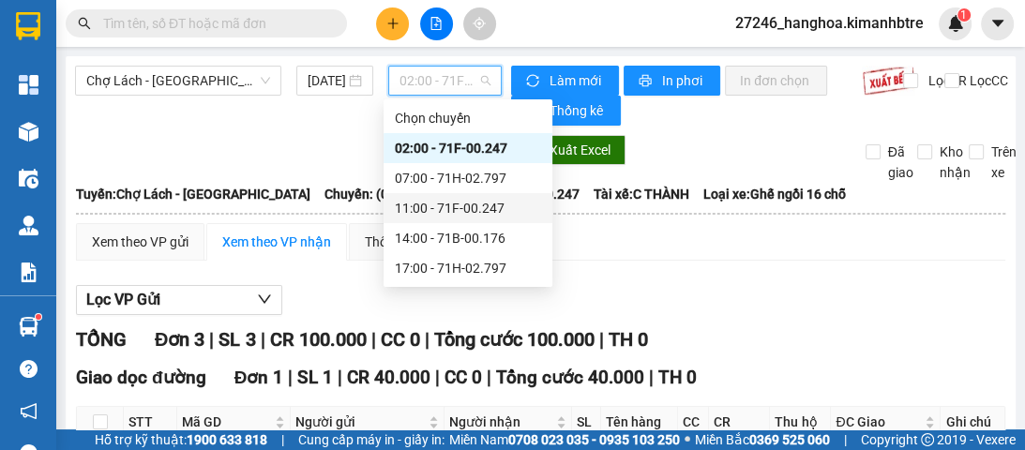
click at [414, 210] on div "11:00 - 71F-00.247" at bounding box center [468, 208] width 146 height 21
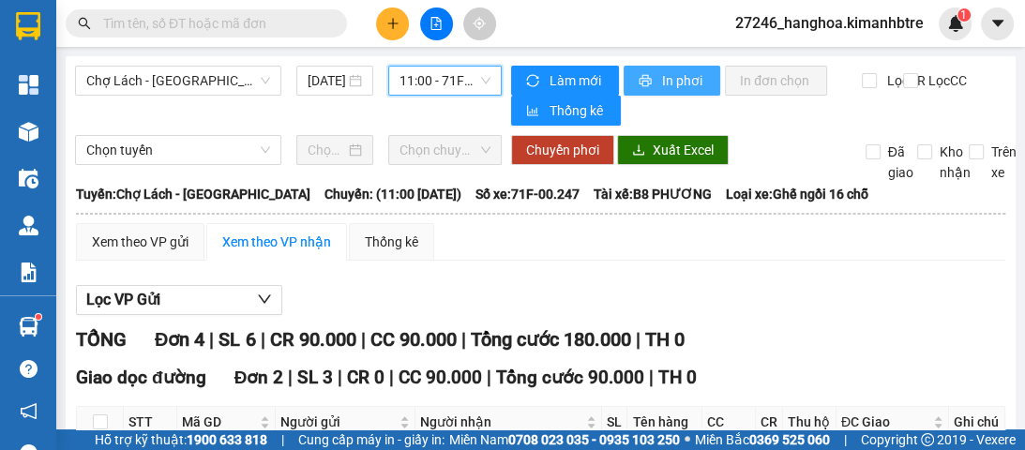
click at [643, 79] on icon "printer" at bounding box center [646, 81] width 12 height 12
